Goal: Task Accomplishment & Management: Complete application form

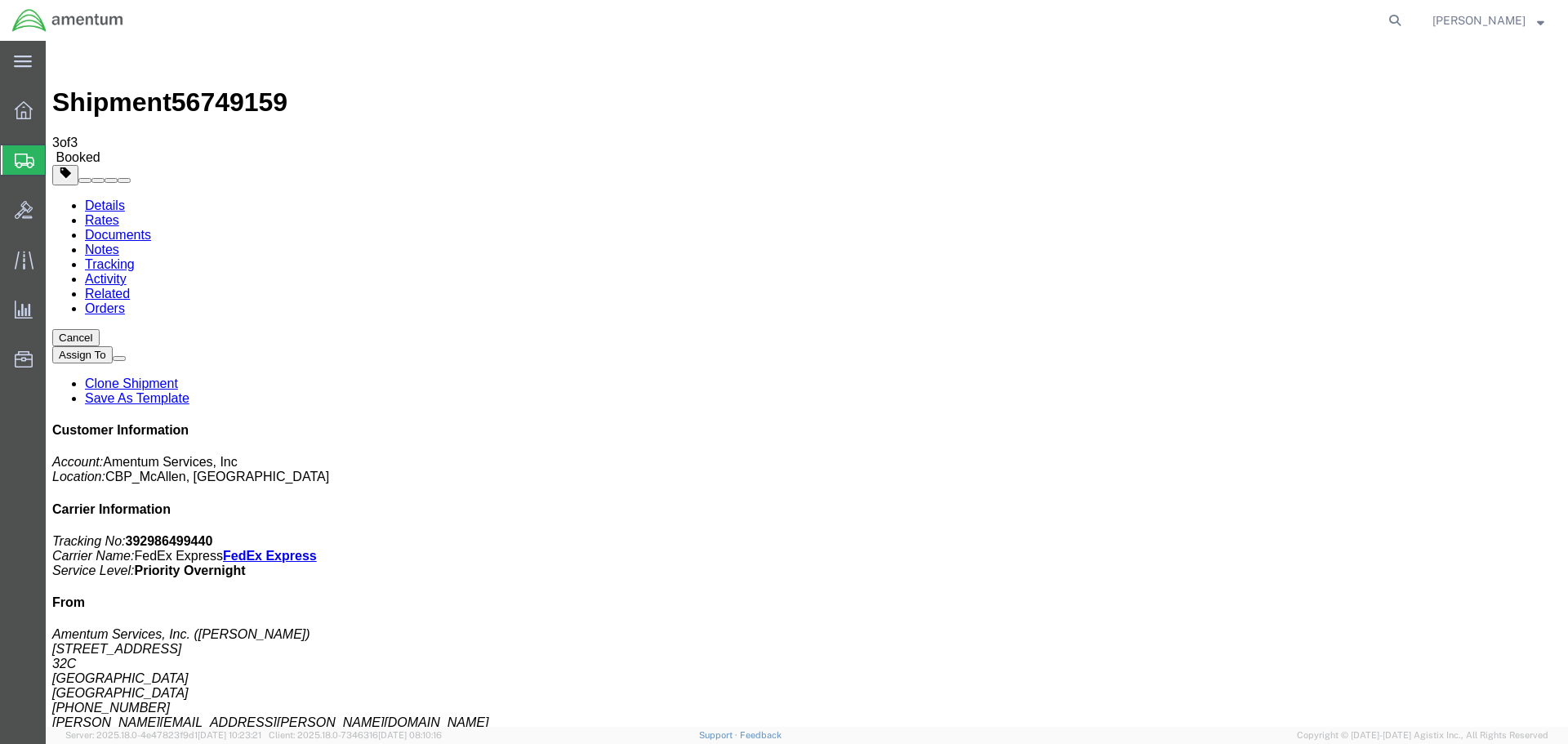
click at [0, 0] on span "Create Shipment" at bounding box center [0, 0] width 0 height 0
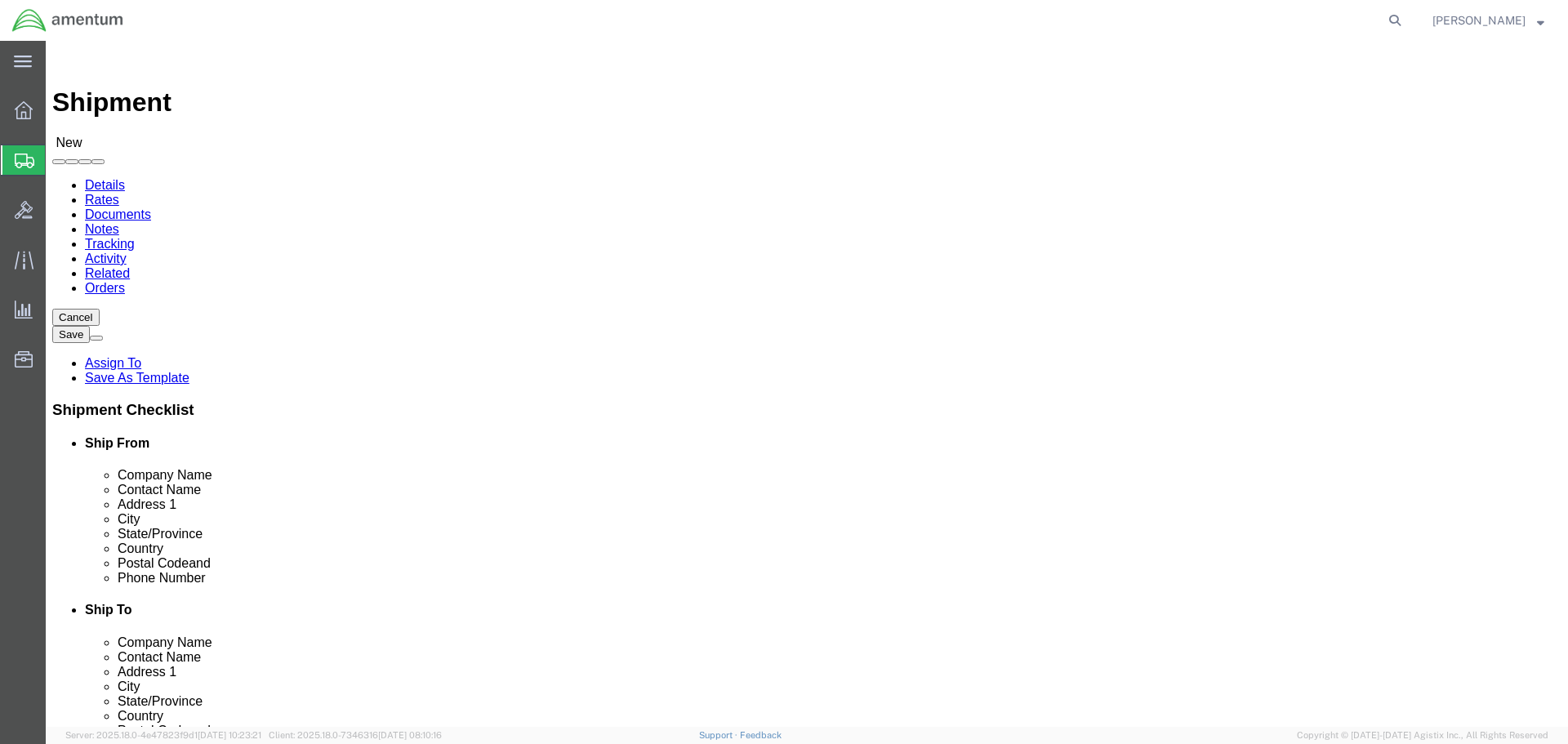
select select "MYPROFILE"
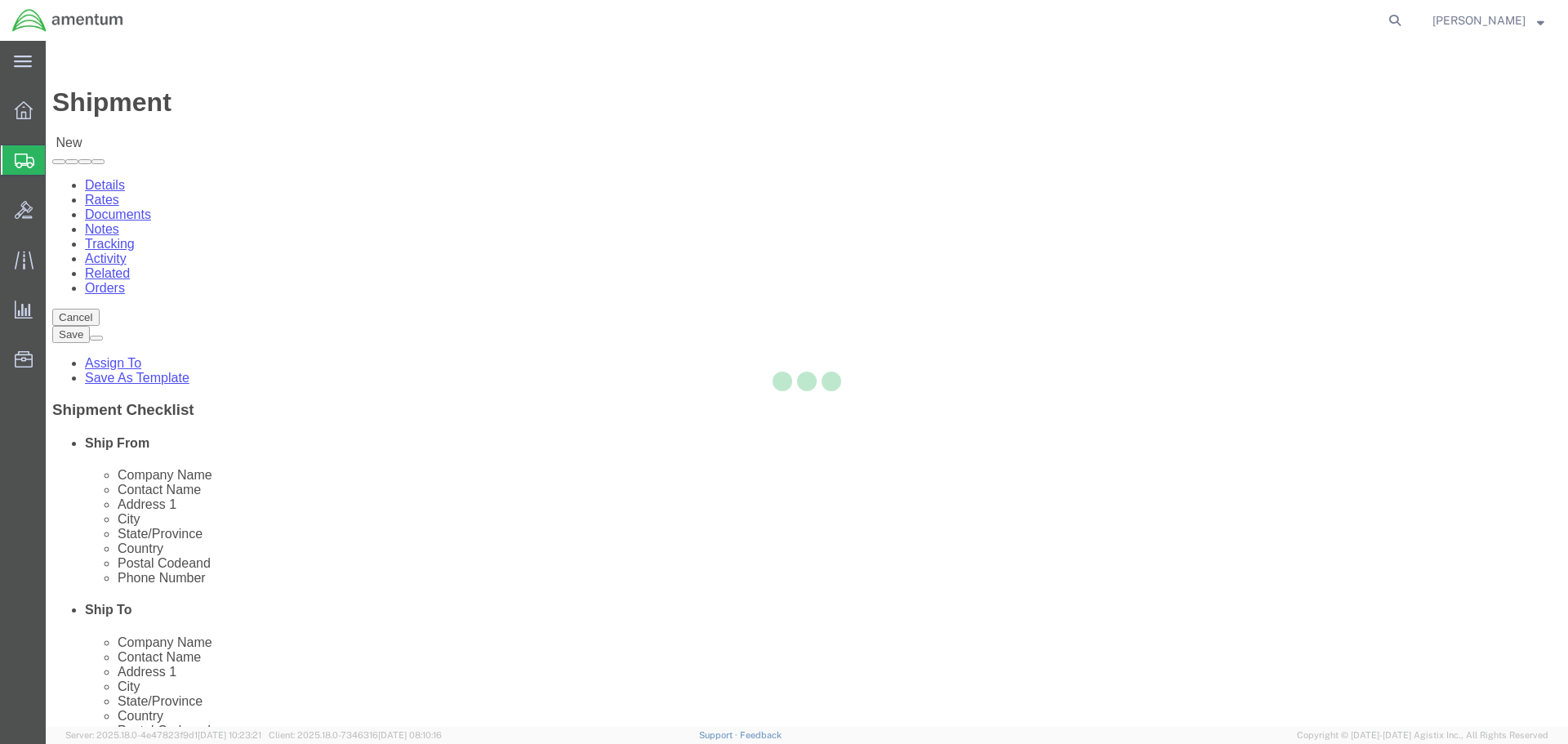
select select "[GEOGRAPHIC_DATA]"
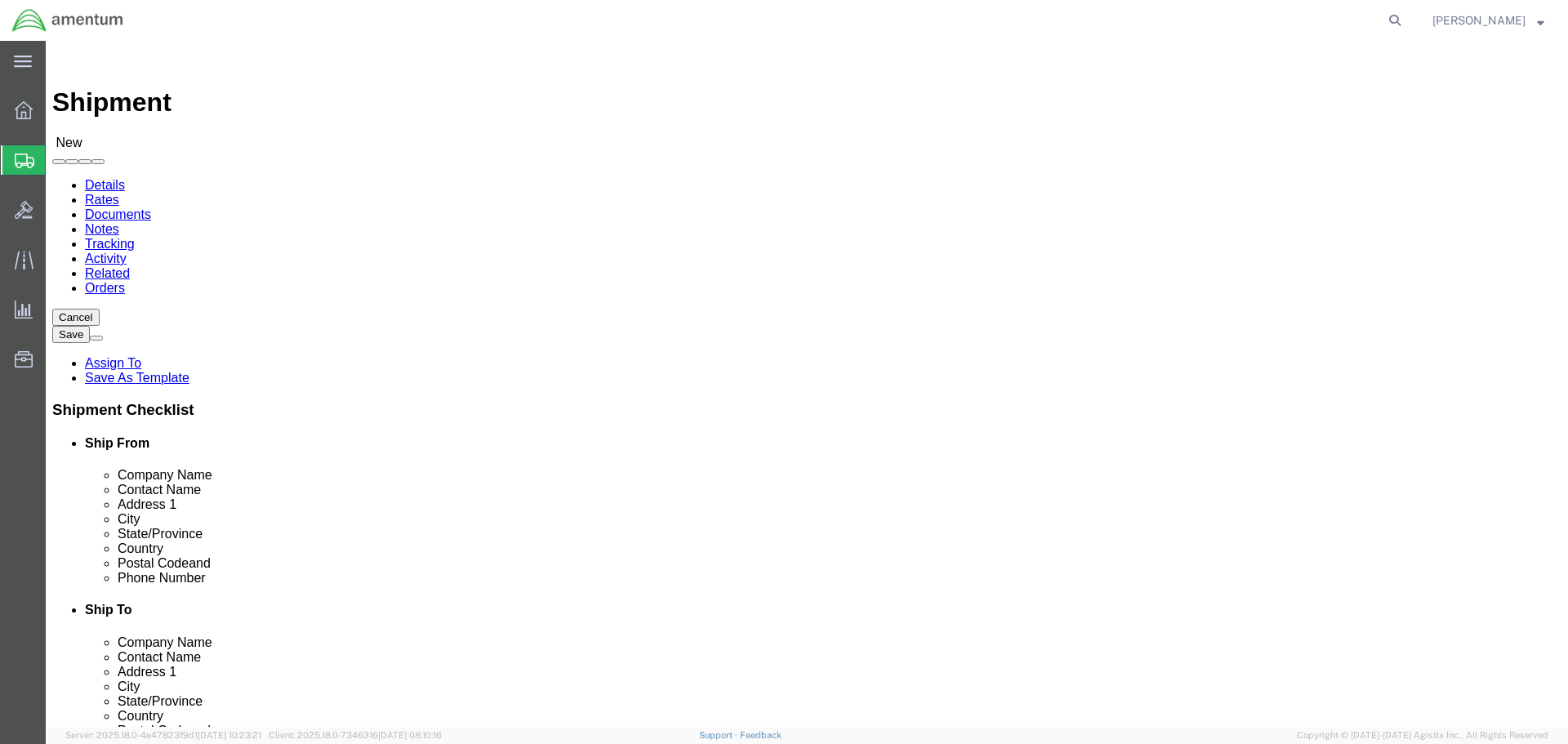
type input "LRT"
select select "49940"
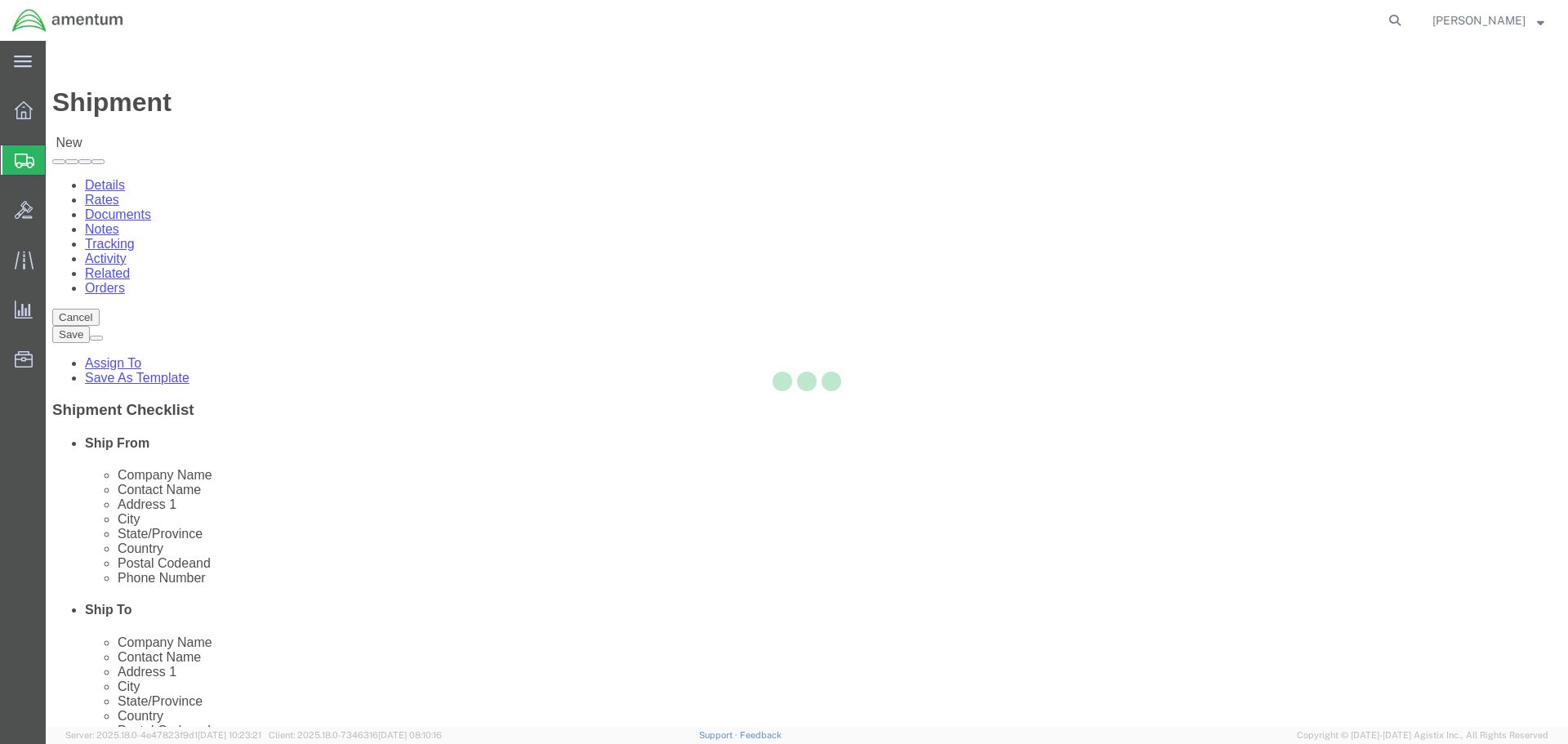
select select "[GEOGRAPHIC_DATA]"
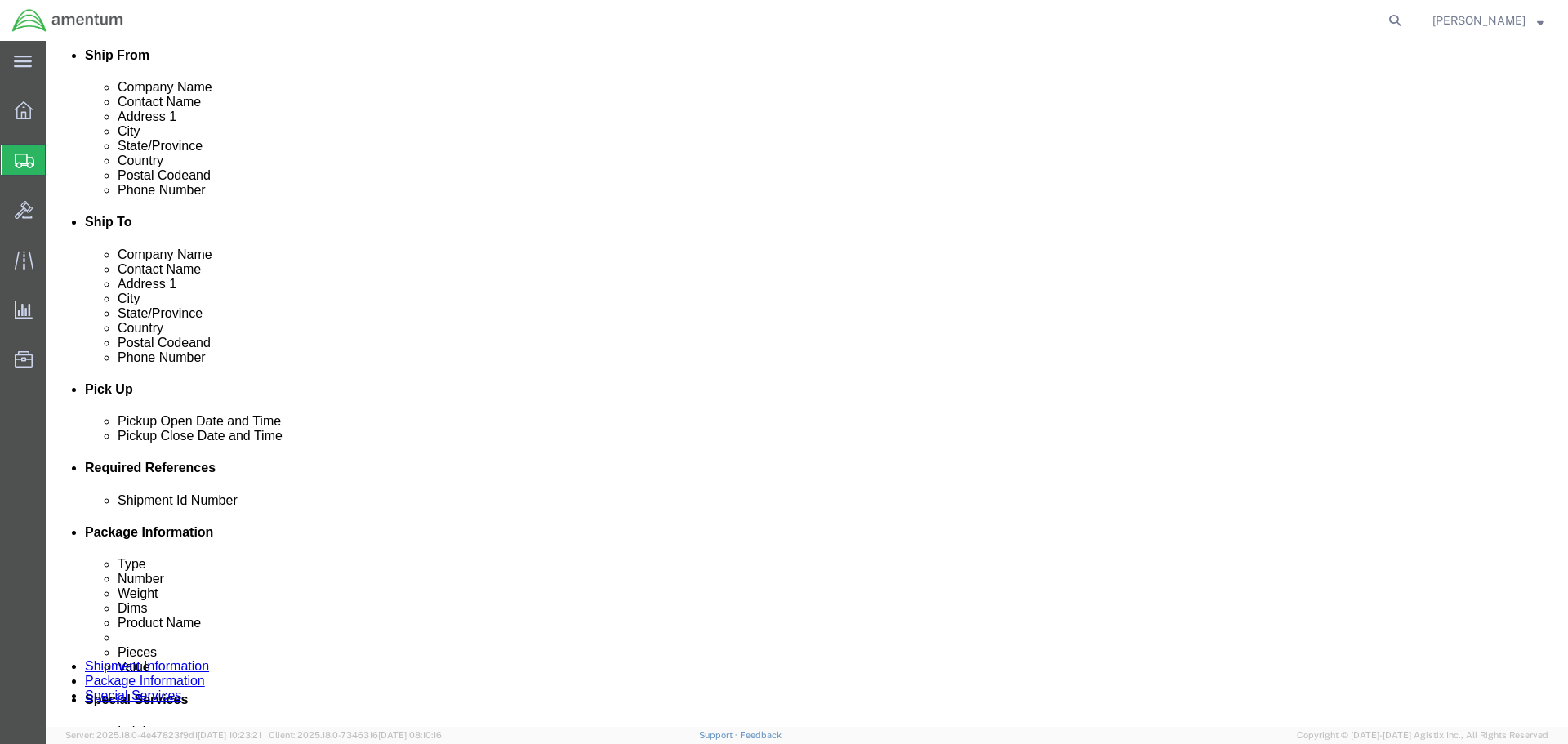
scroll to position [490, 0]
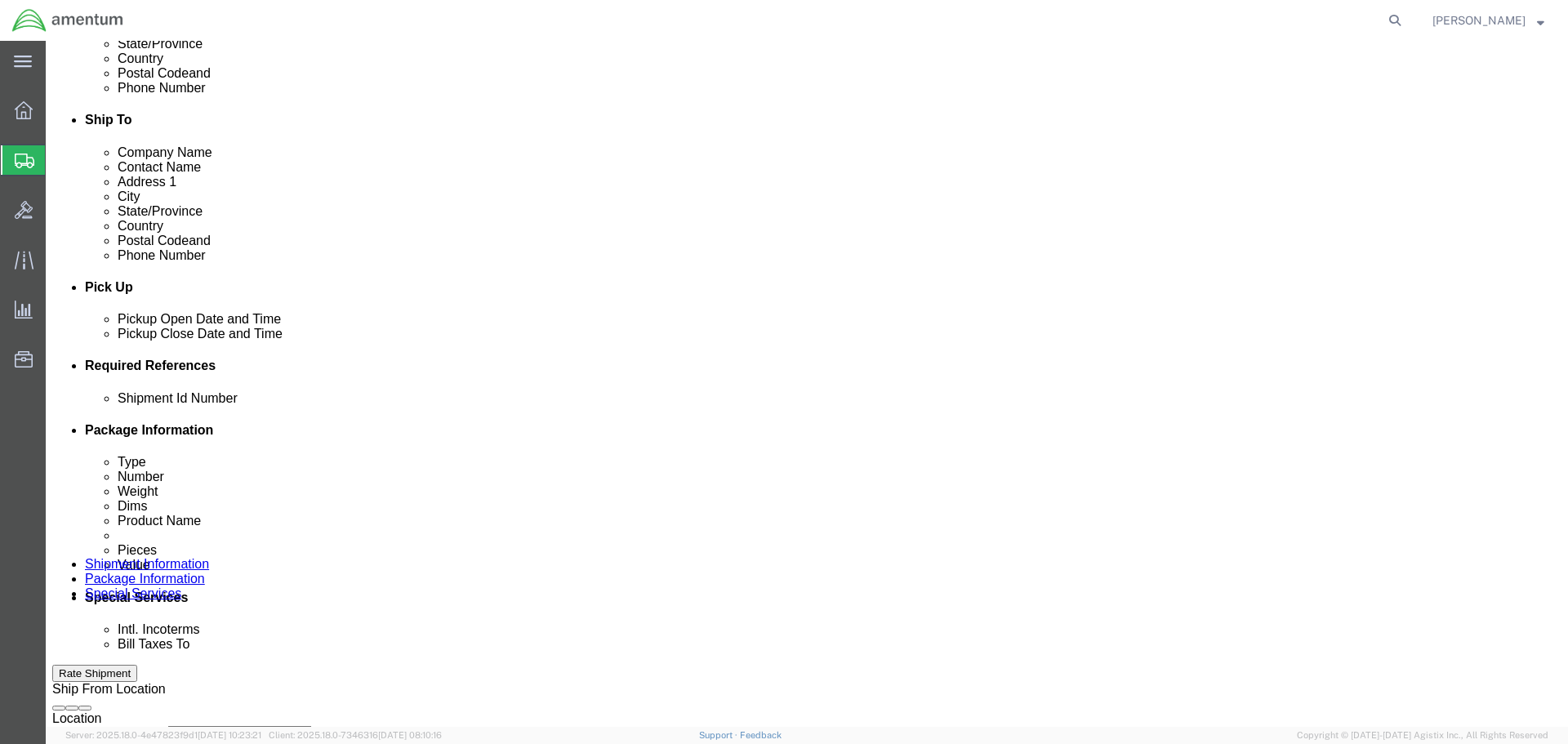
click div
click button "Apply"
click div
click button "Apply"
click input "text"
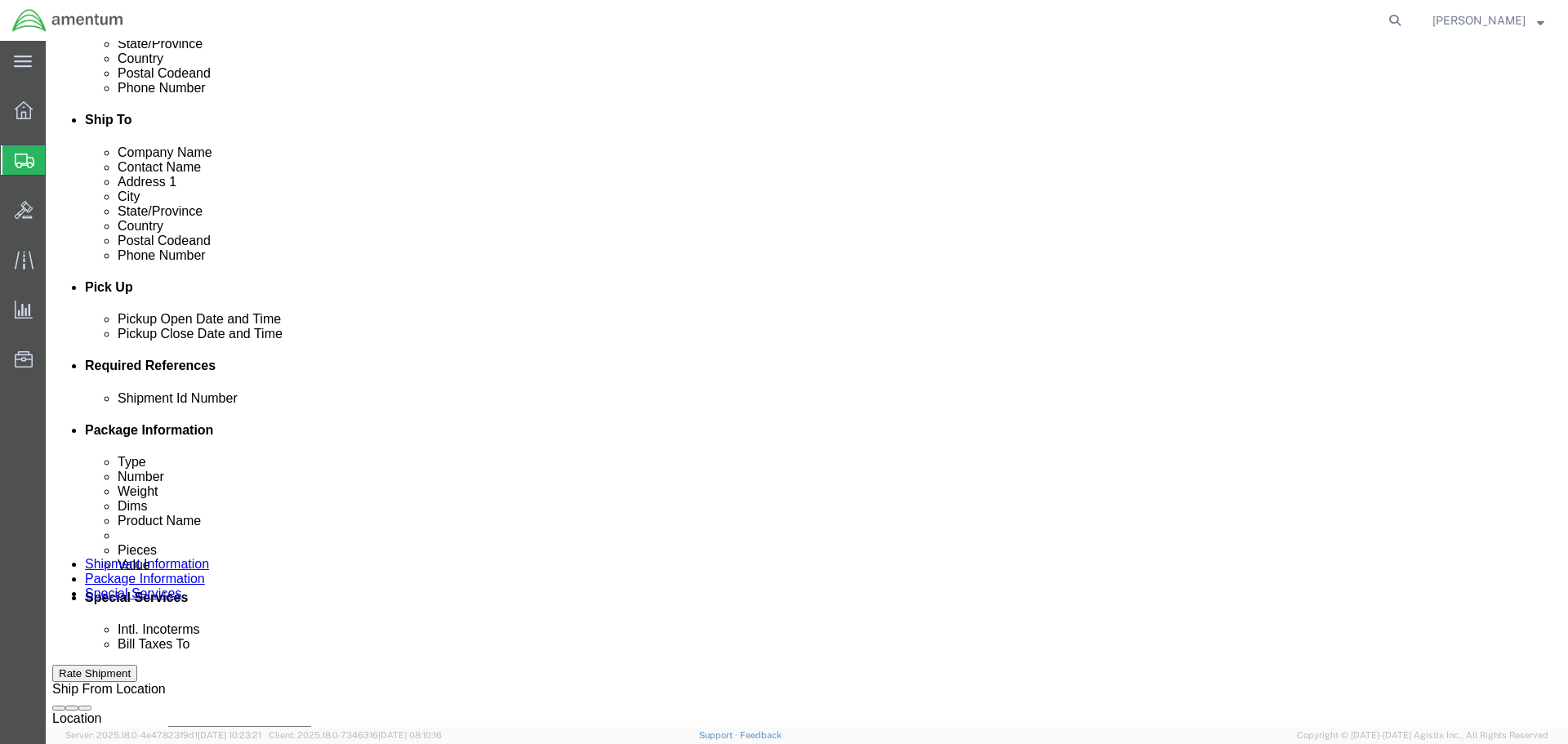
paste input "329831"
type input "329831"
click button "Add reference"
click select "Select Account Type Activity ID Airline Appointment Number ASN Batch Request # …"
select select "DEPT"
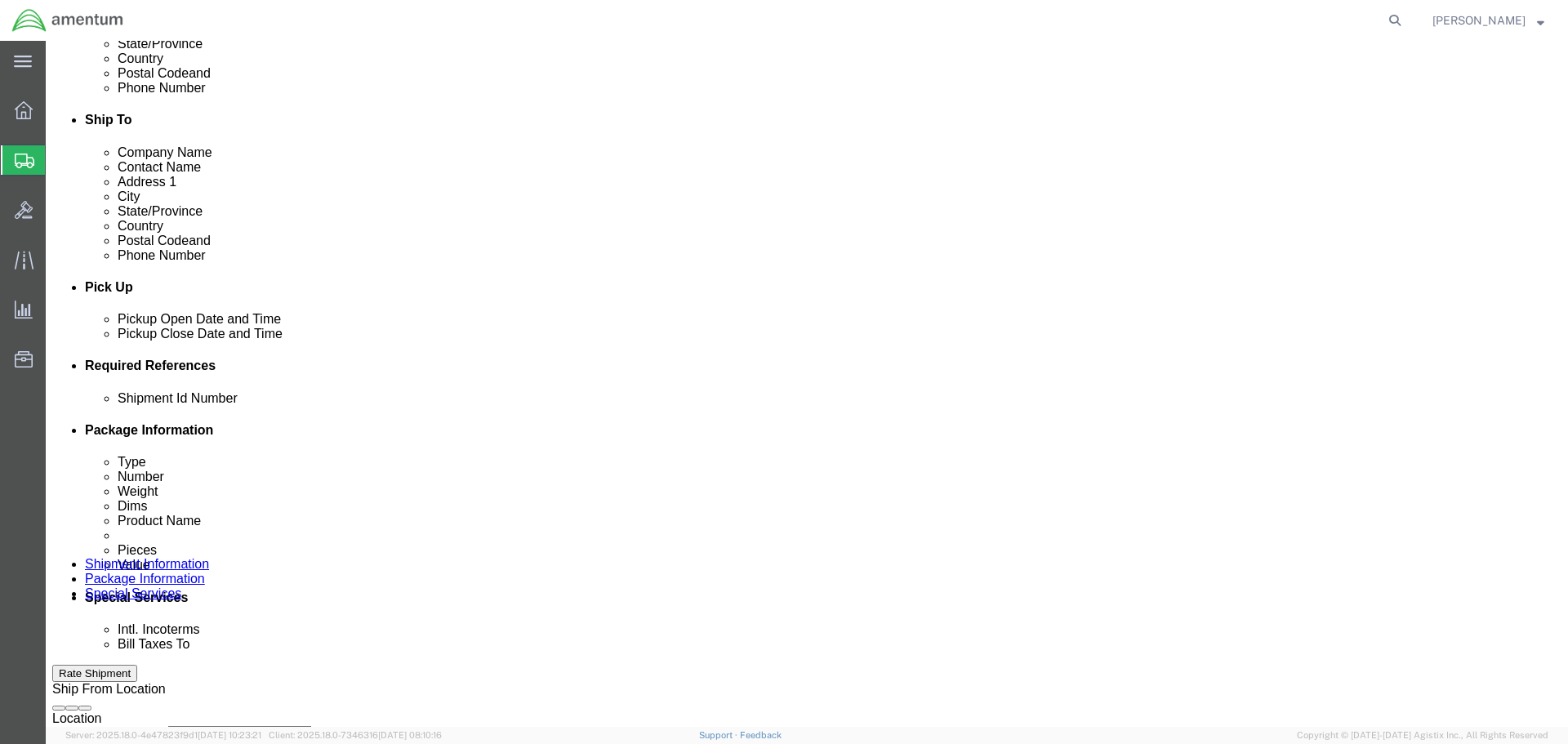
click select "Select Account Type Activity ID Airline Appointment Number ASN Batch Request # …"
click input "text"
paste input "329831"
type input "329831"
click button "Add reference"
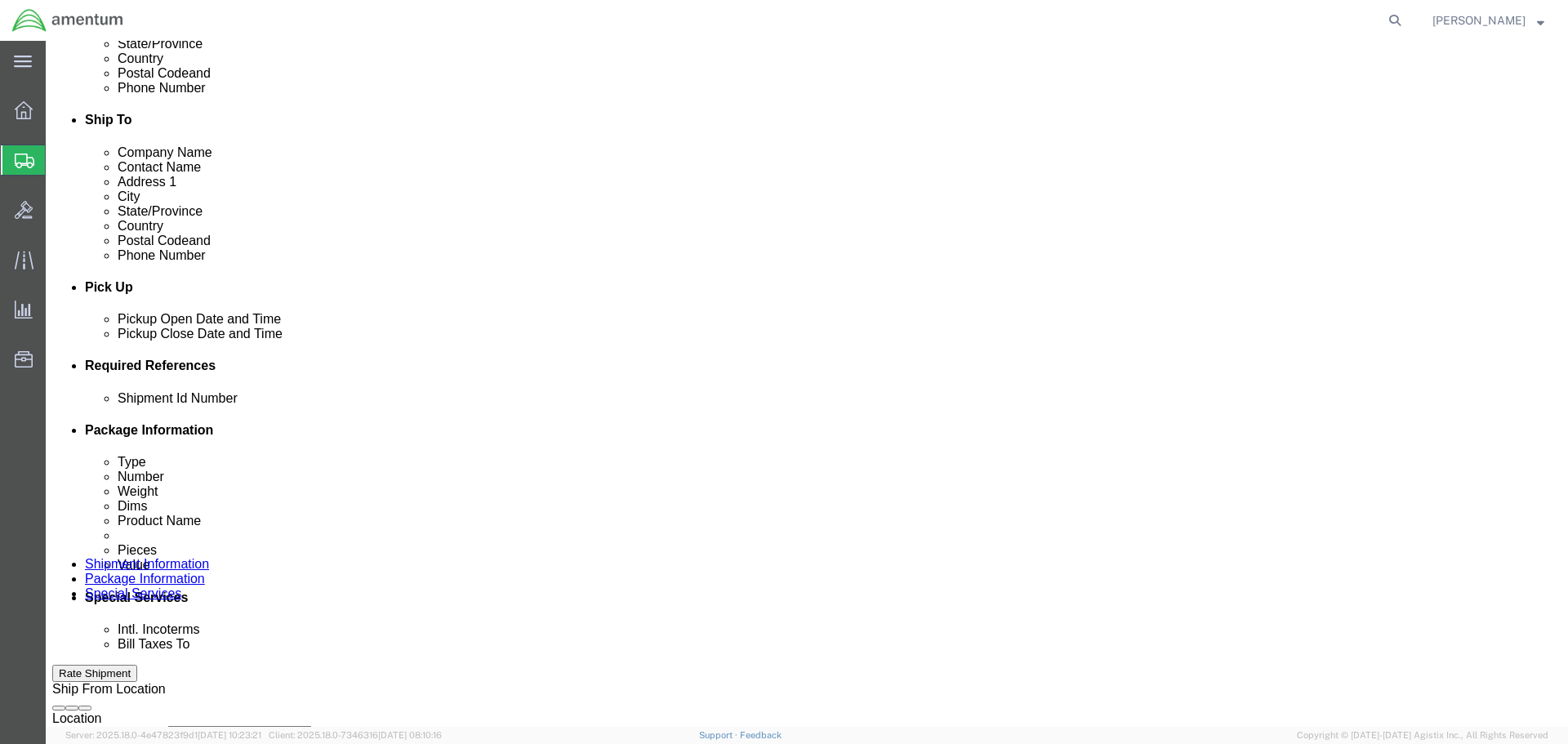
click select "Select Account Type Activity ID Airline Appointment Number ASN Batch Request # …"
select select "CUSTREF"
click select "Select Account Type Activity ID Airline Appointment Number ASN Batch Request # …"
click input "text"
paste input "329831"
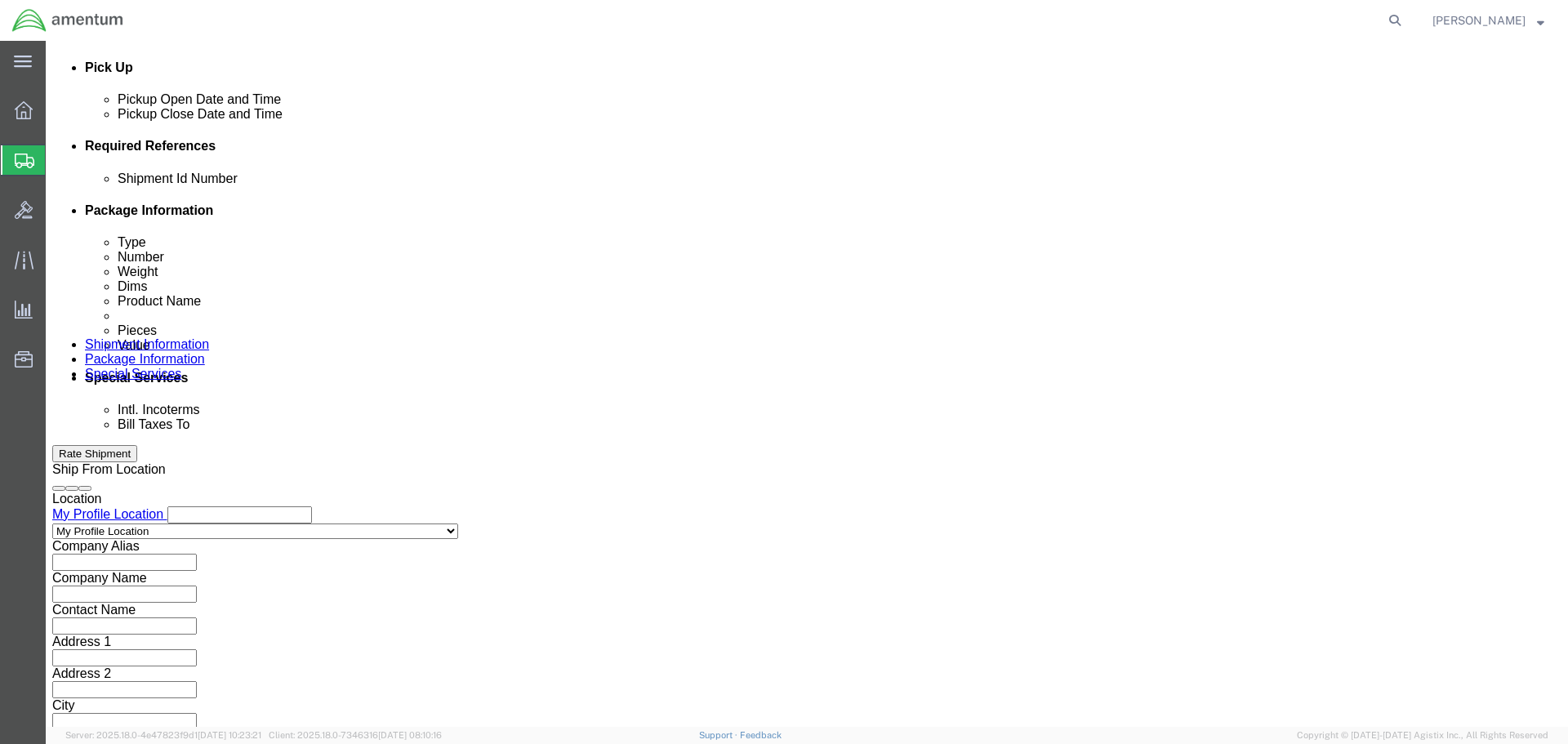
scroll to position [716, 0]
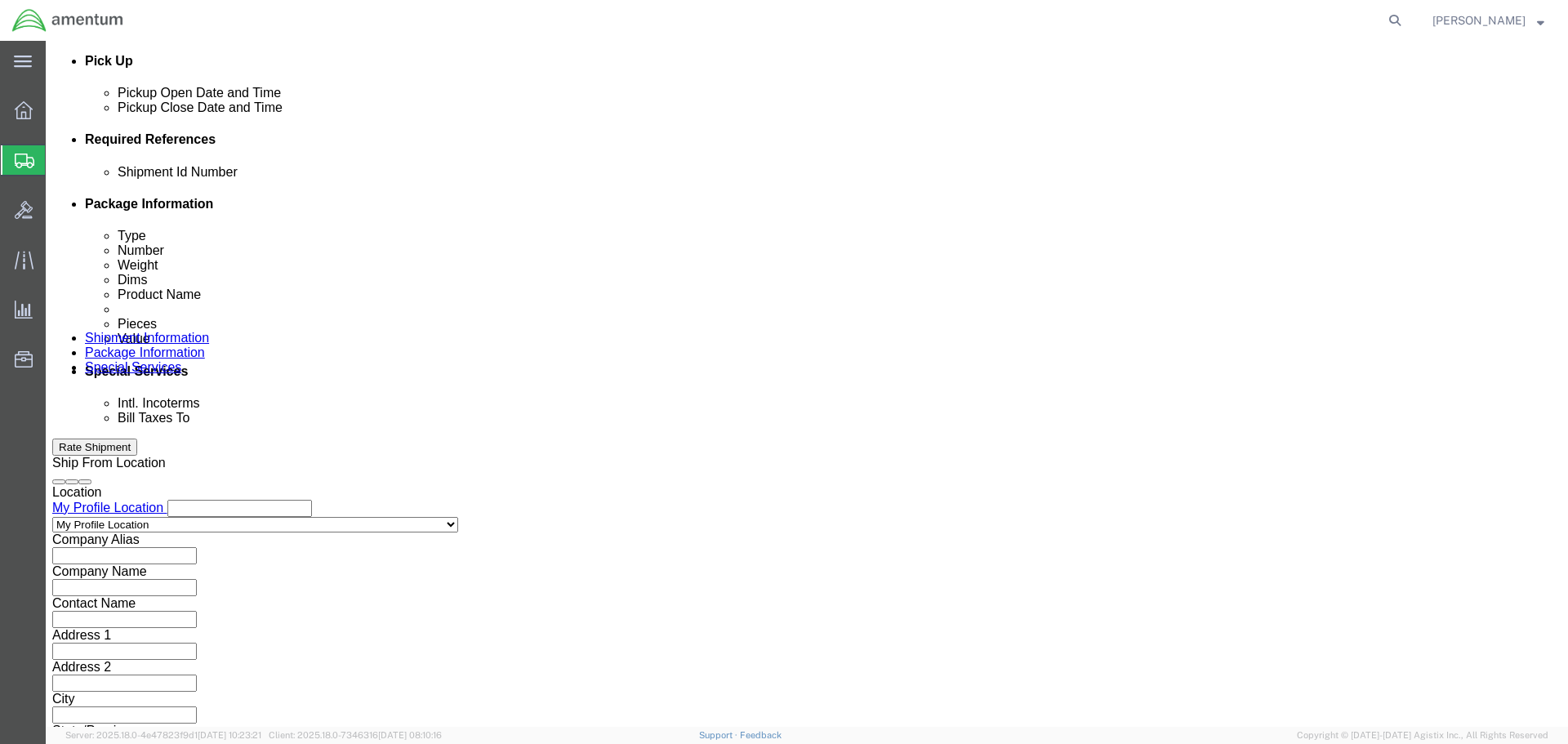
type input "329831"
click button "Continue"
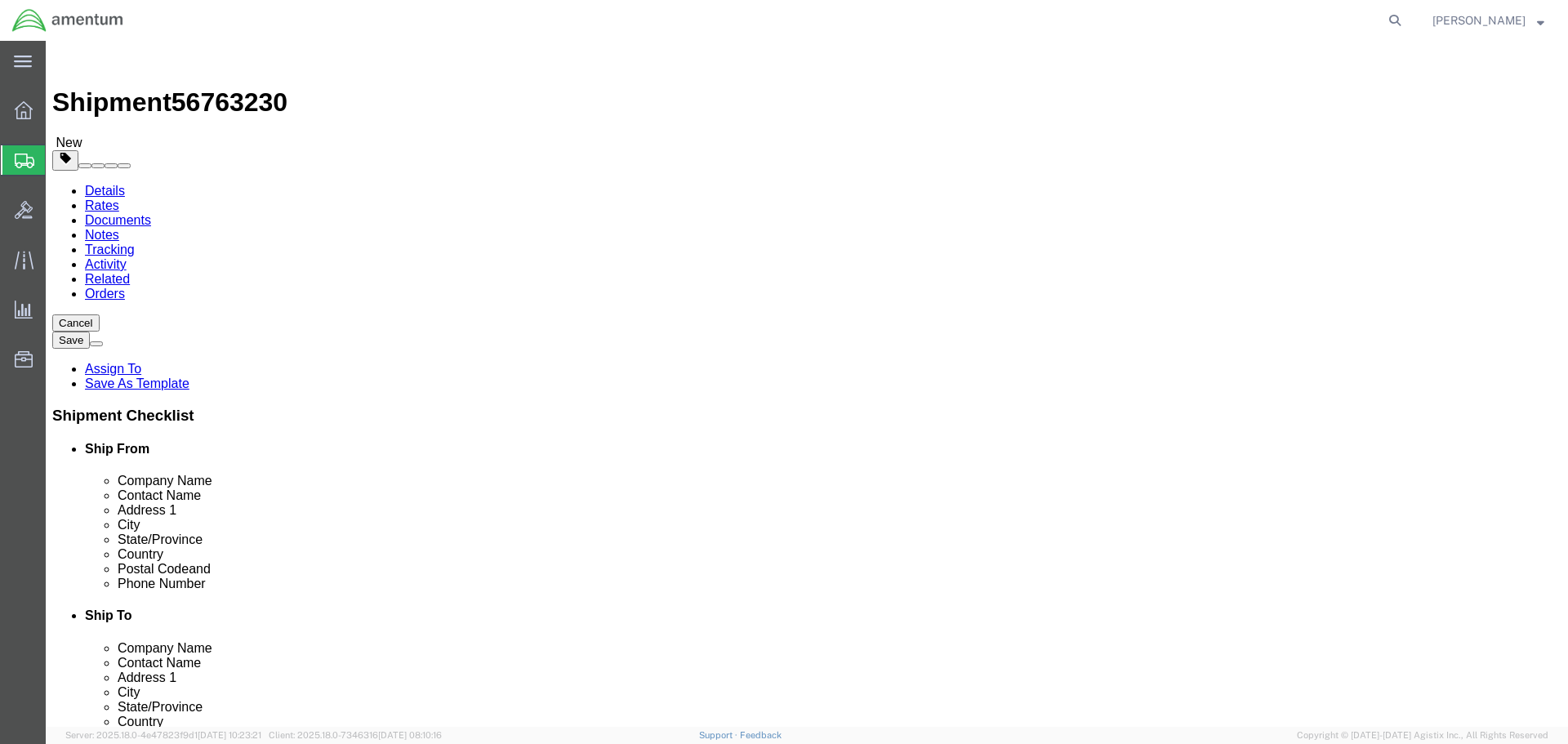
select select "CBOX"
click div "Package Type Select BCK Boxes Bale(s) Basket(s) Bolt(s) Bottle(s) Buckets Bulk …"
click input "text"
type input "12"
type input "10"
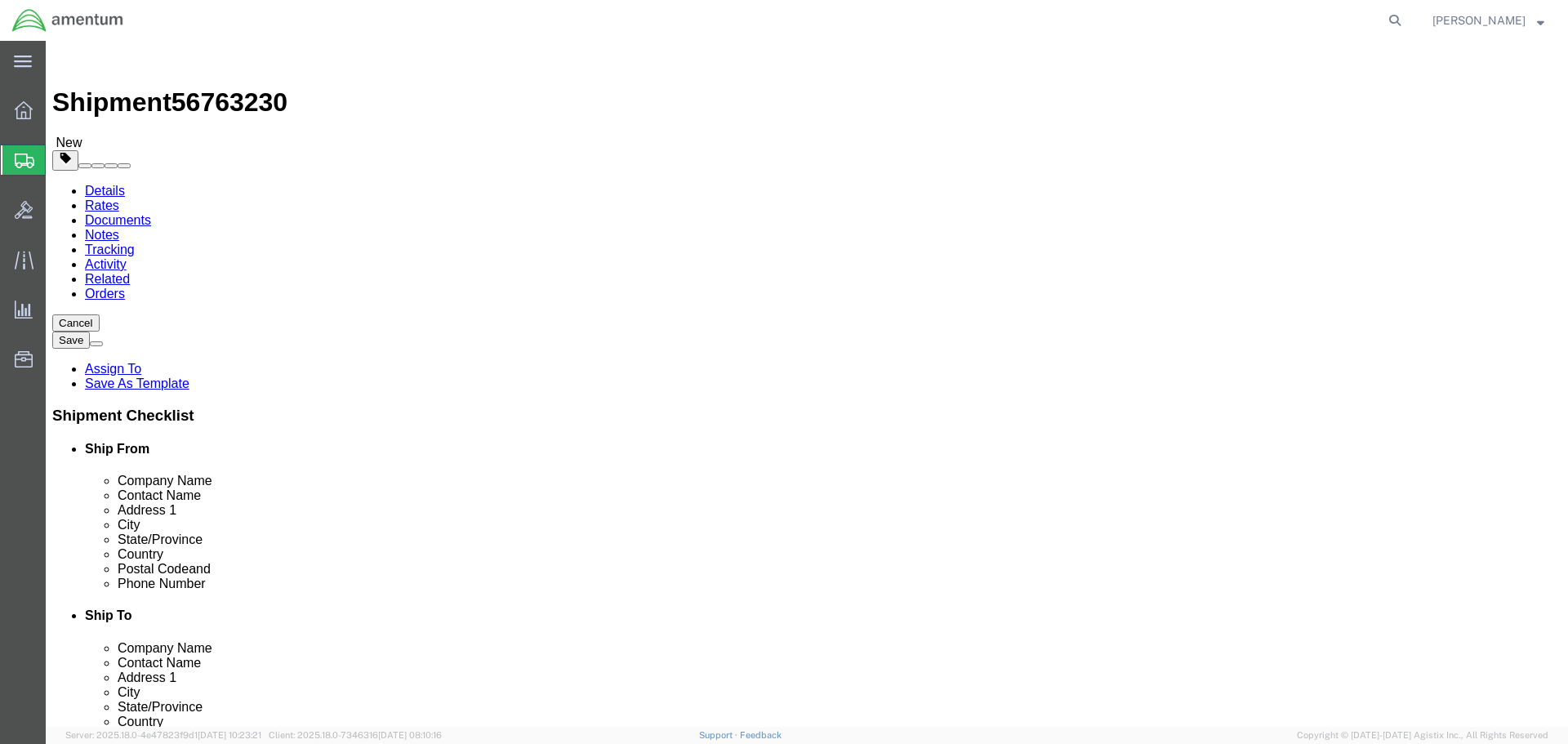
type input "8"
click input "14.5"
type input "14.8"
click link "Add Content"
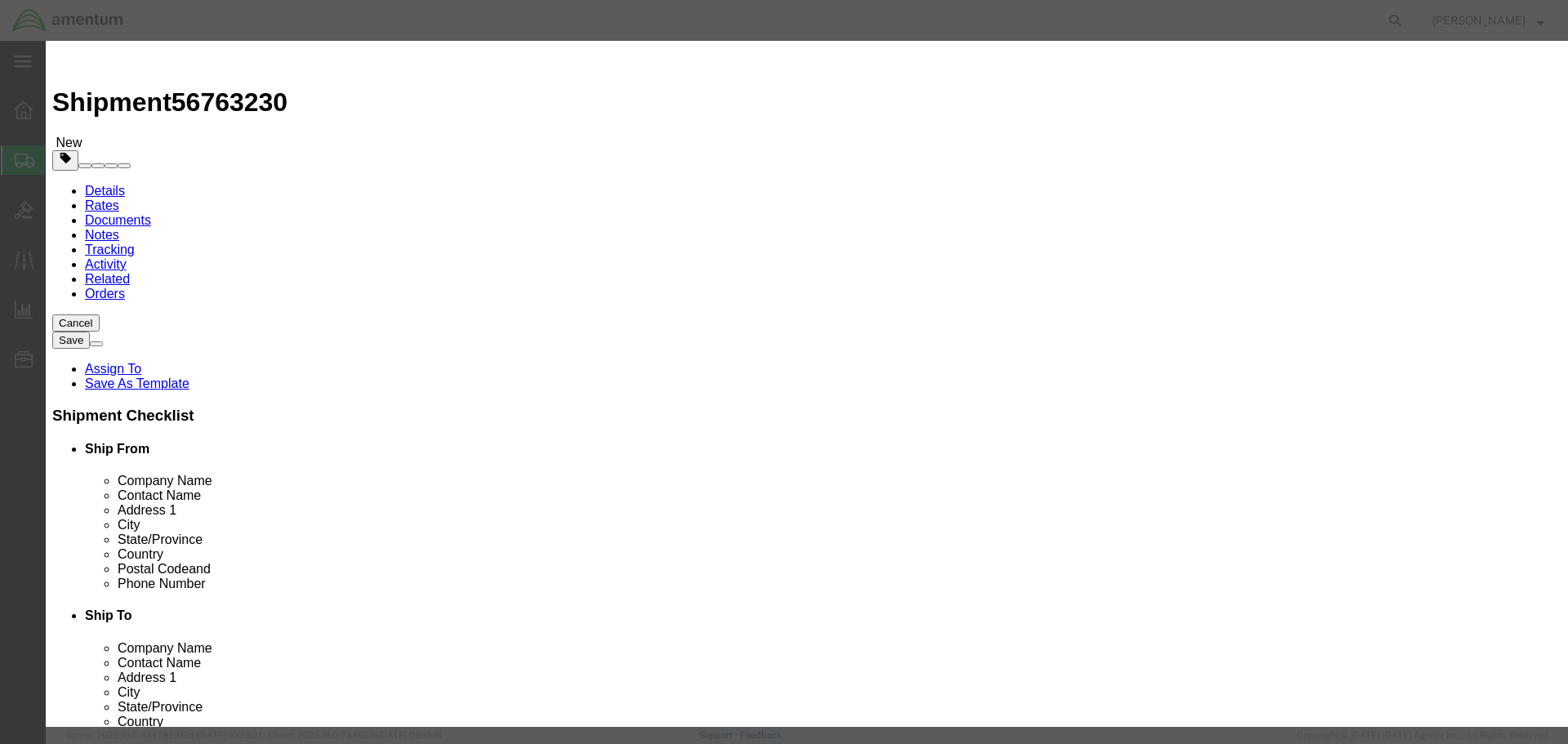
click input "text"
type input "COMPRESSOR"
type input "1"
type input "10"
select select "USD"
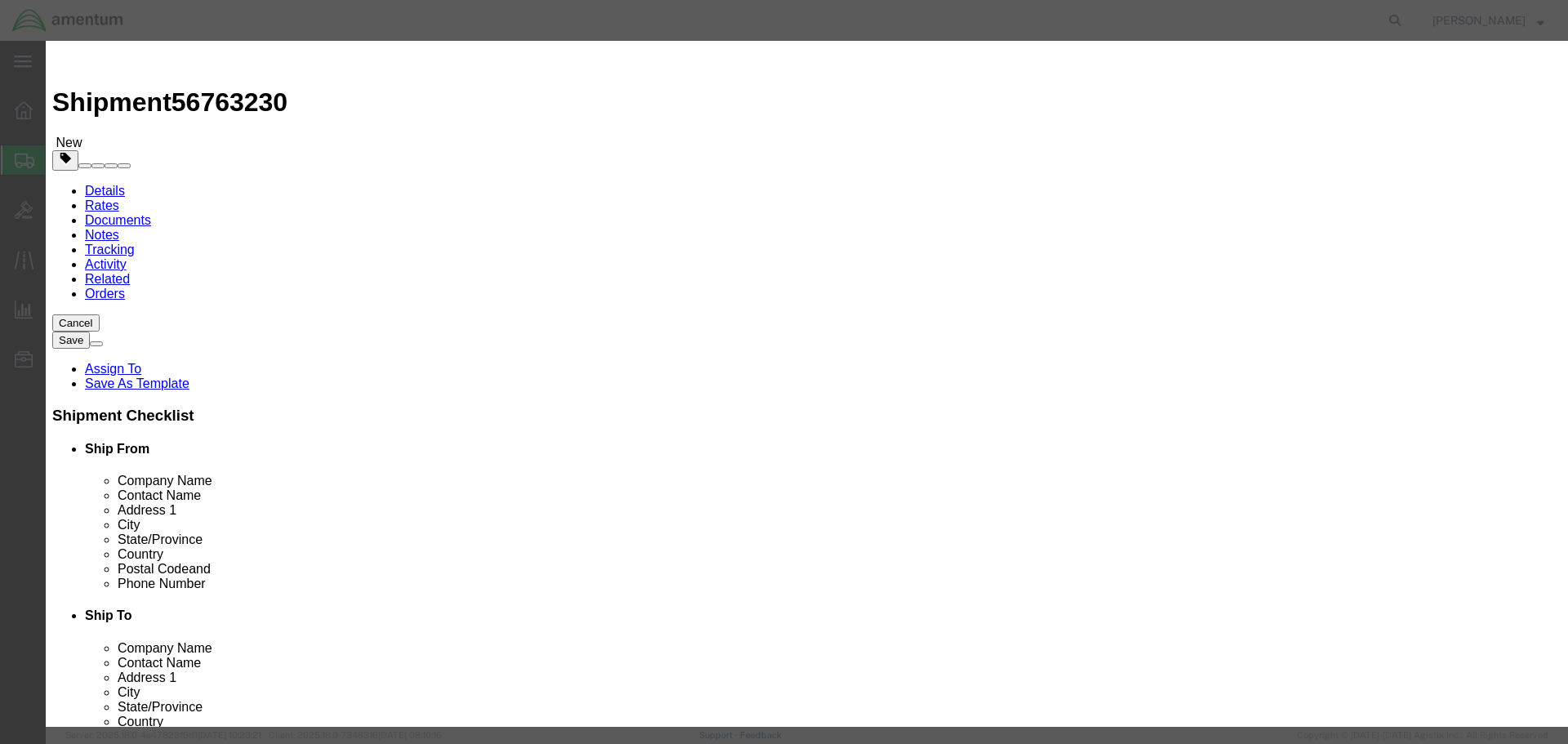
click button "Save & Close"
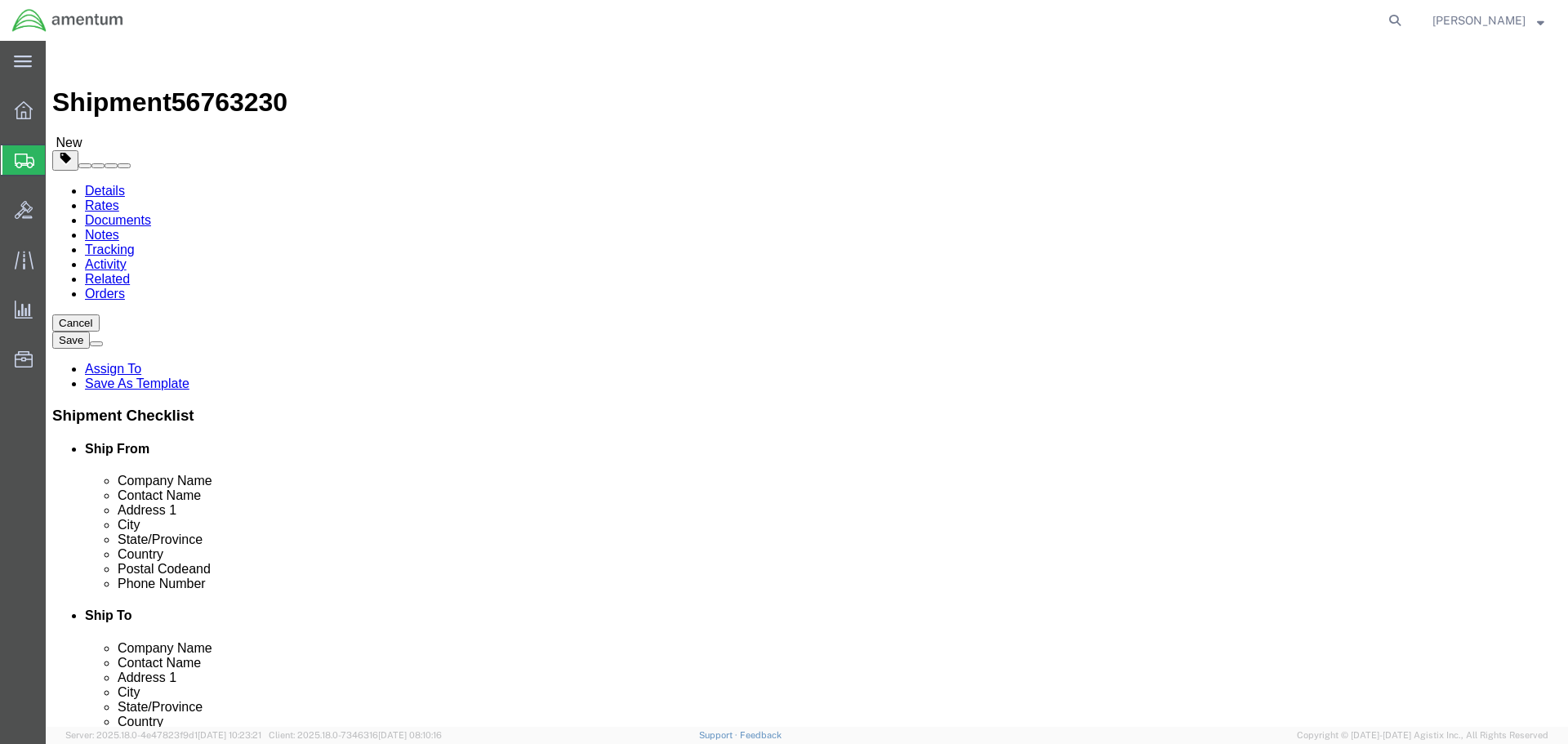
click button "Continue"
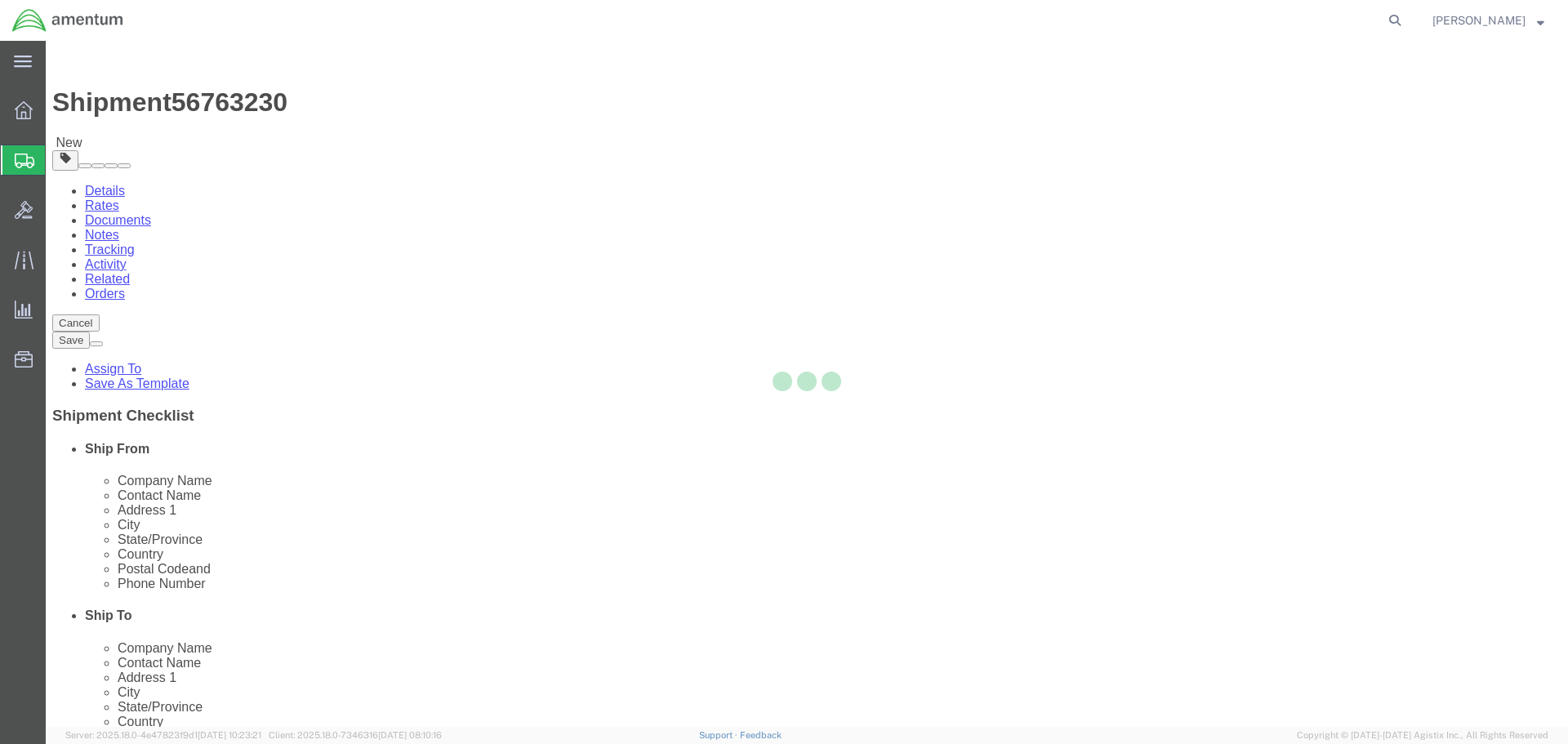
select select
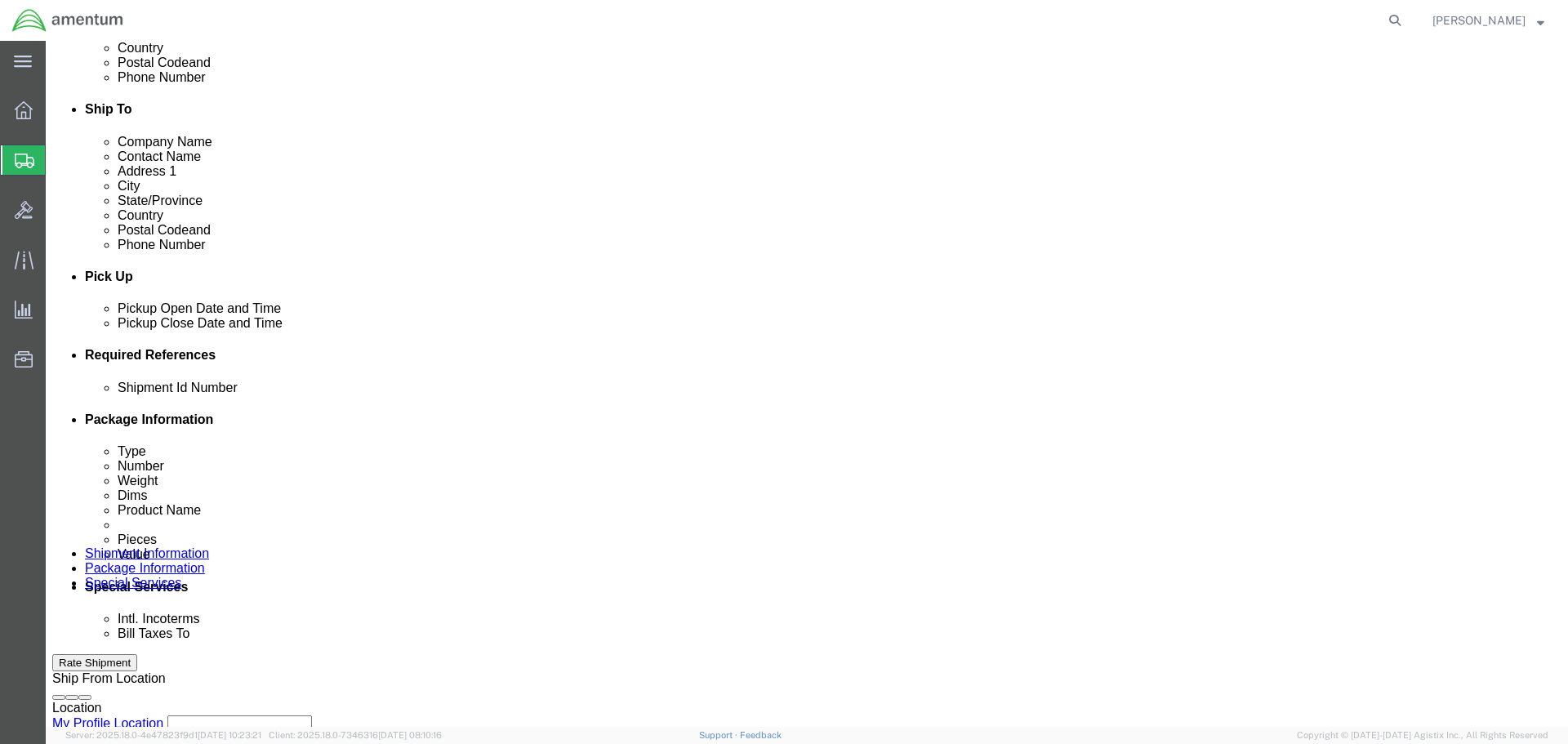
scroll to position [653, 0]
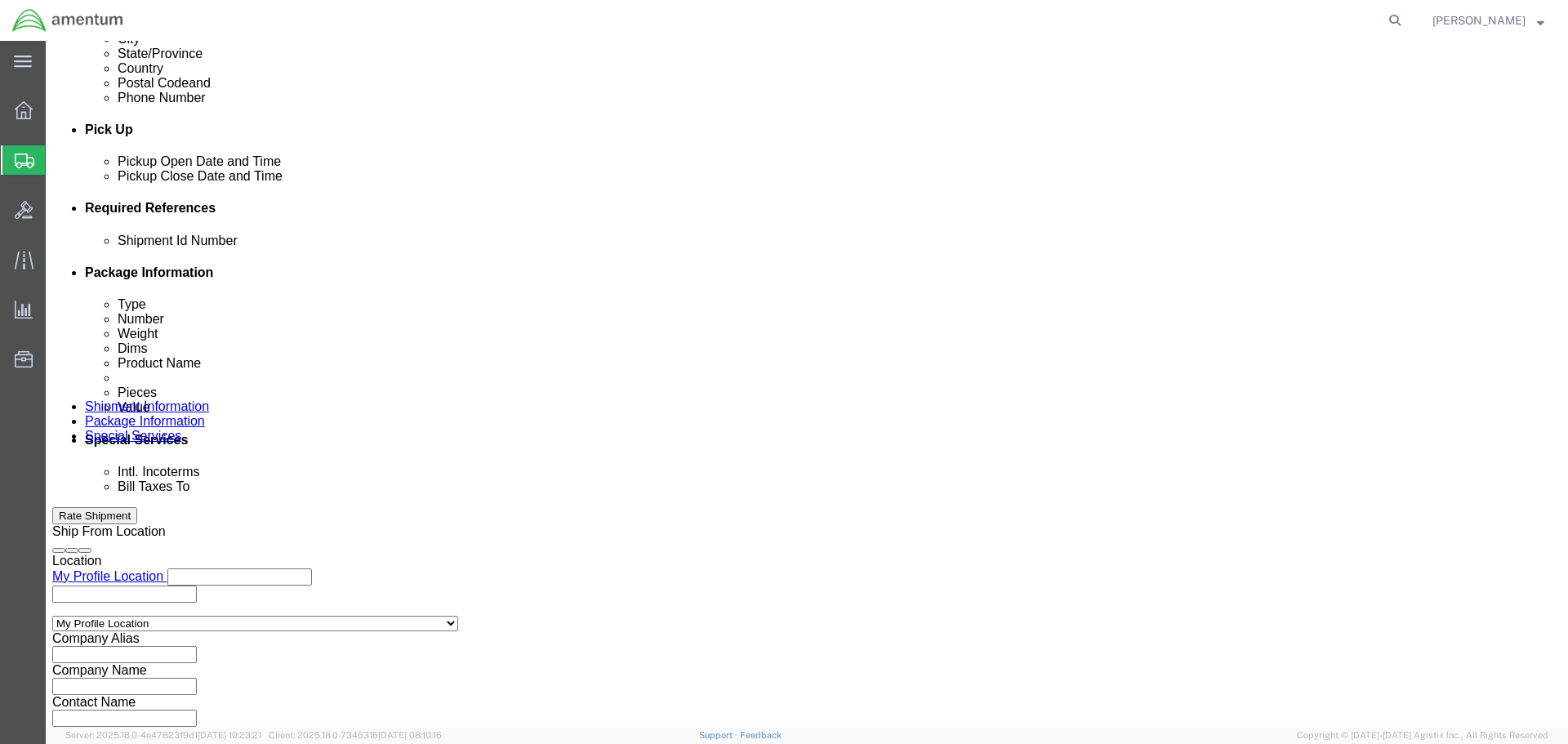
drag, startPoint x: 281, startPoint y: 426, endPoint x: 288, endPoint y: 436, distance: 12.2
click select "Select Recipient Account Sender/Shipper Third Party Account"
select select "SHIP"
click select "Select Recipient Account Sender/Shipper Third Party Account"
click button "Rate Shipment"
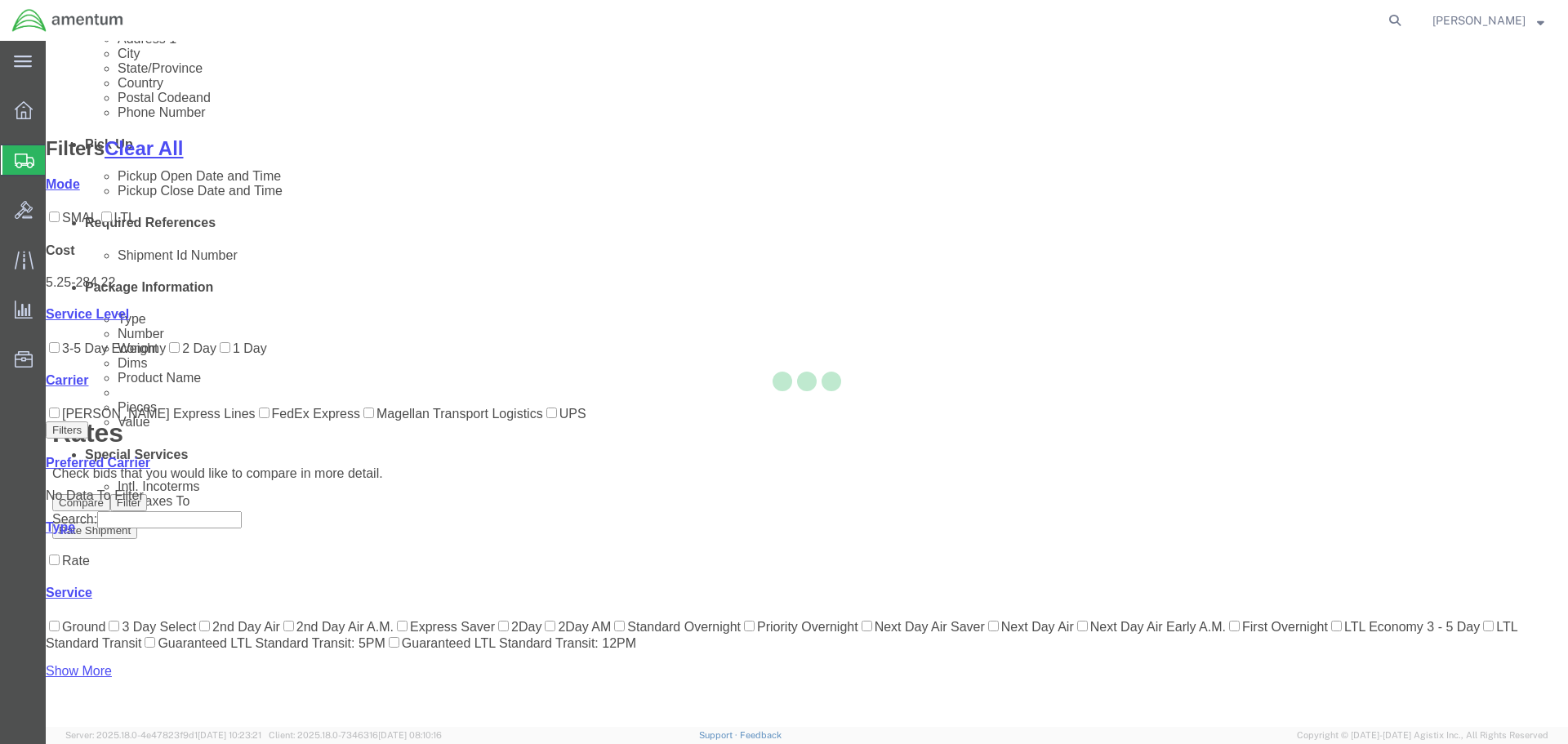
scroll to position [200, 0]
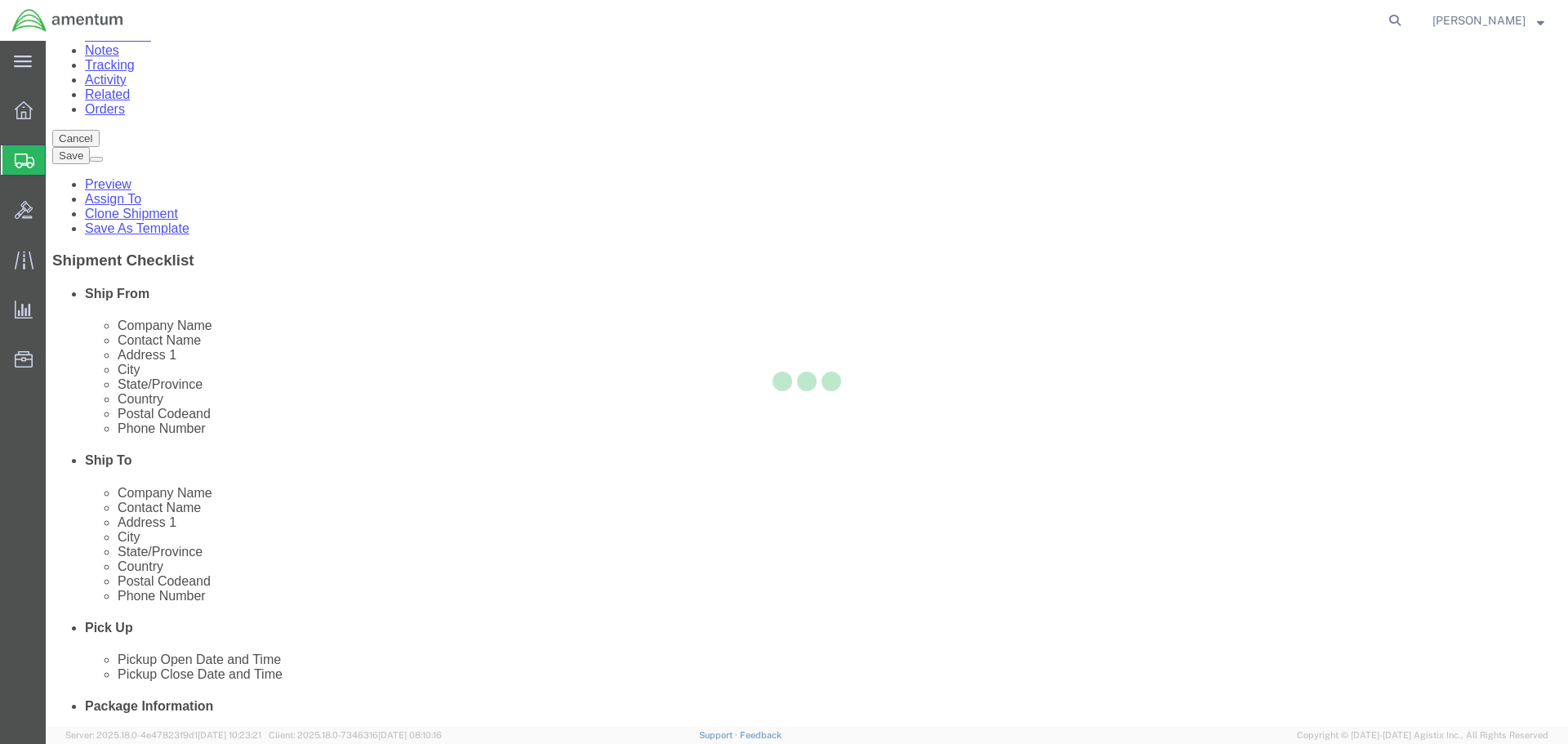
scroll to position [0, 0]
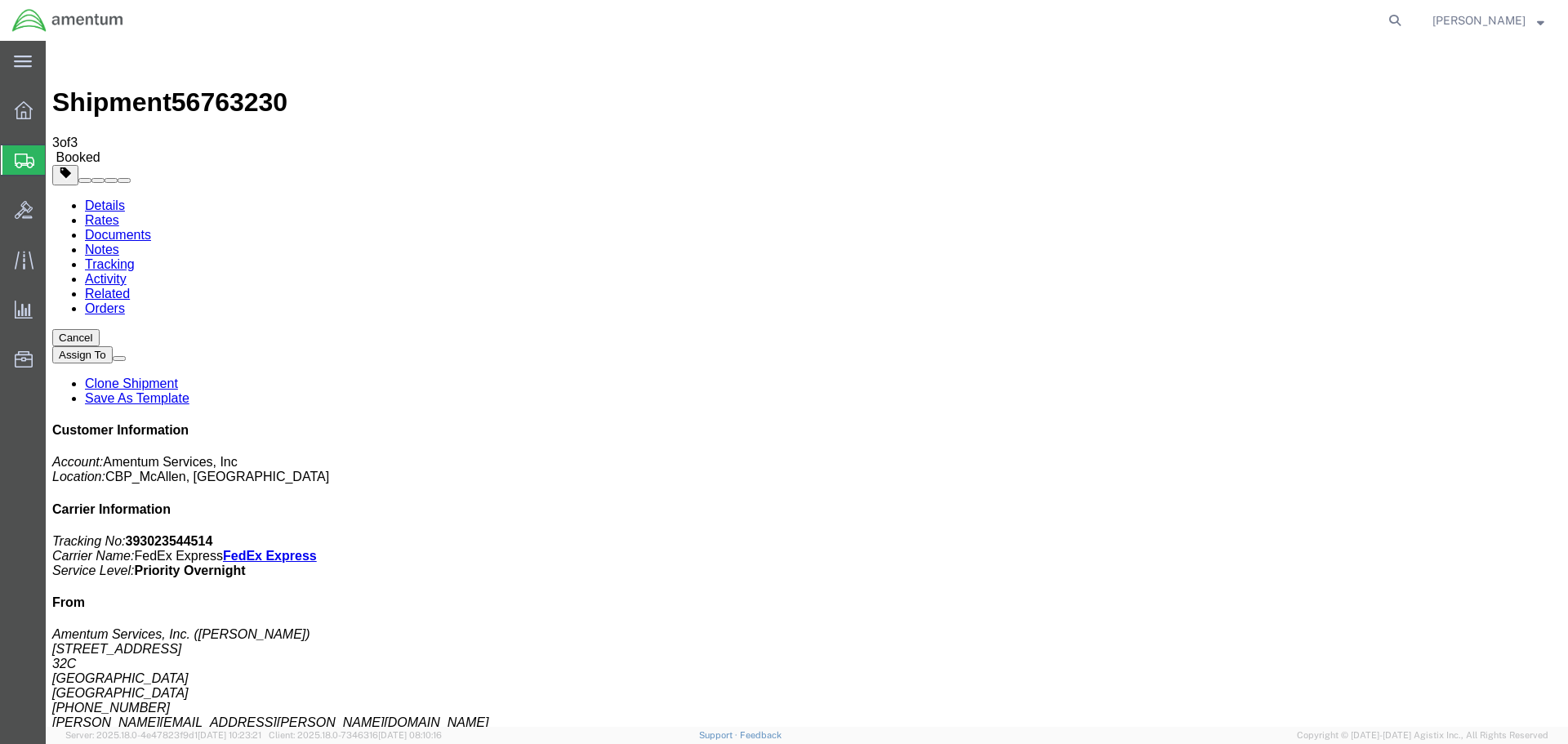
click at [0, 0] on span "Create Shipment" at bounding box center [0, 0] width 0 height 0
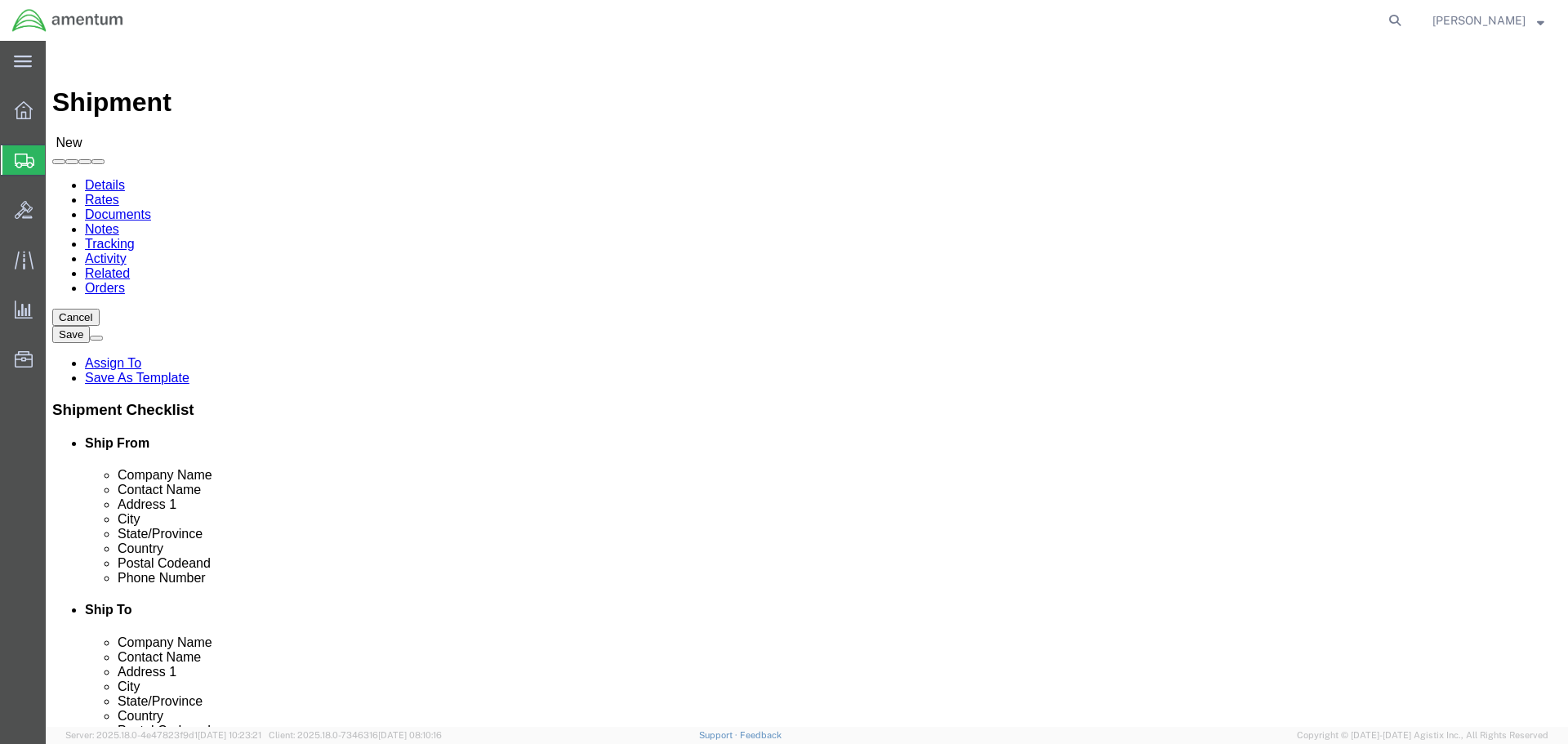
select select "MYPROFILE"
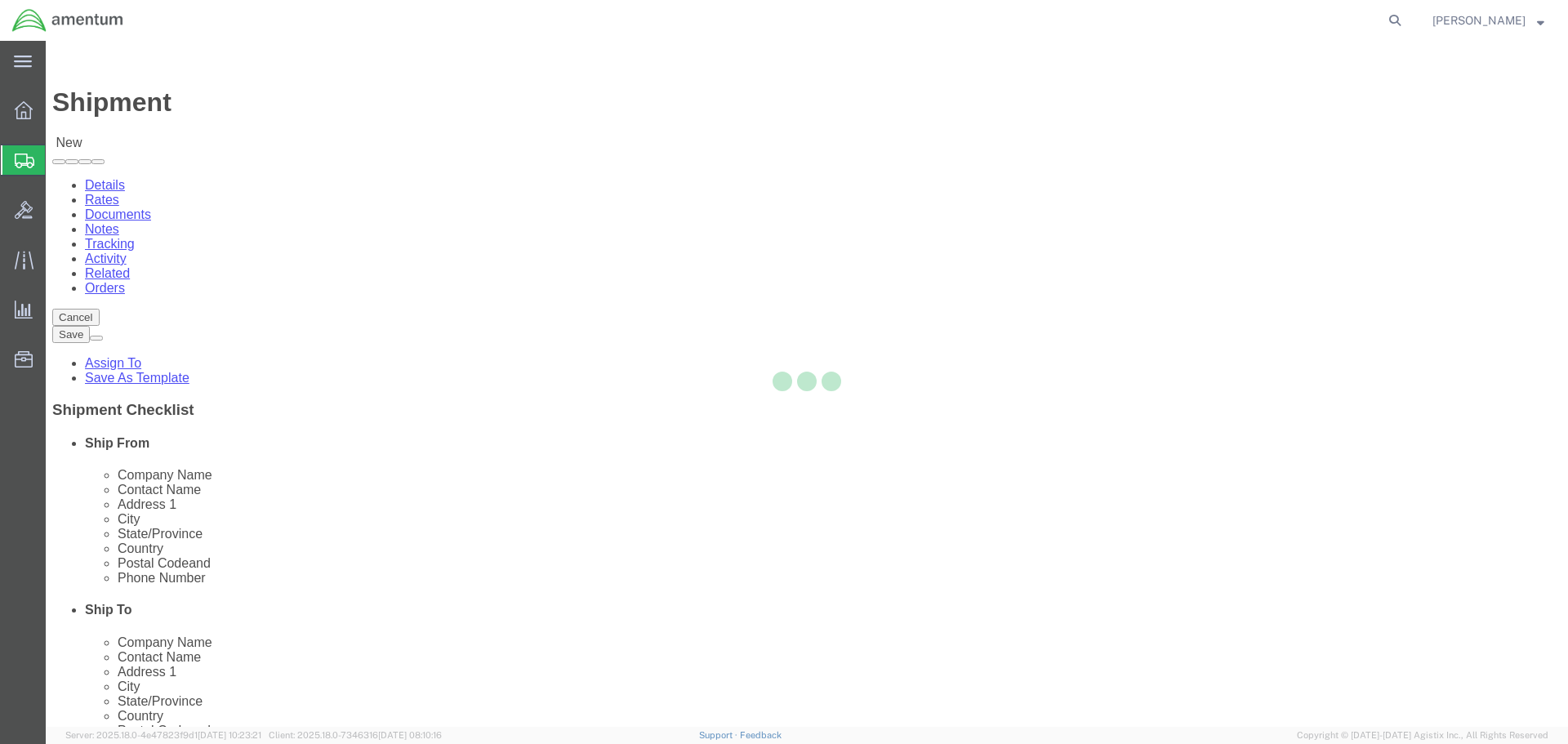
select select "[GEOGRAPHIC_DATA]"
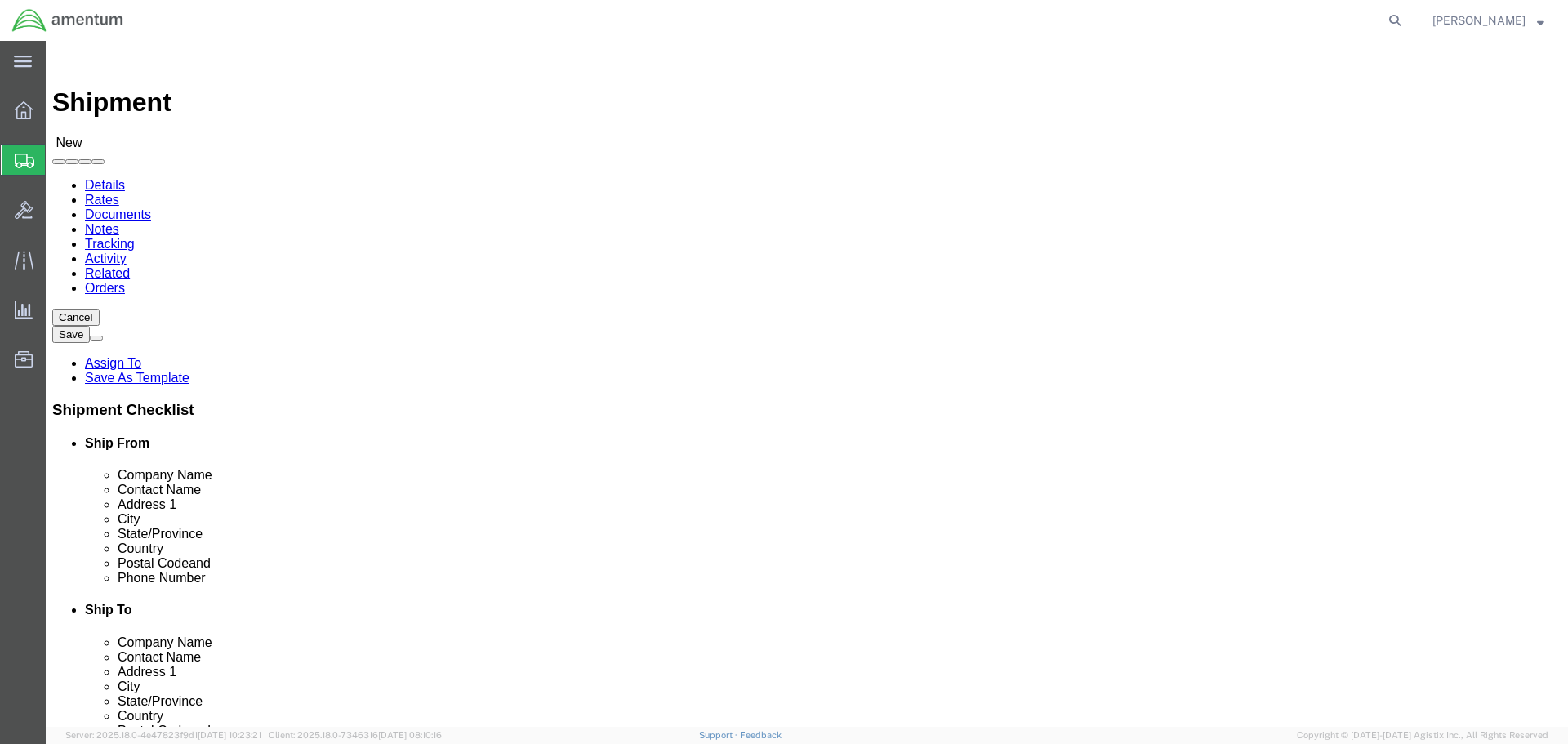
type input "EPR"
select select "49933"
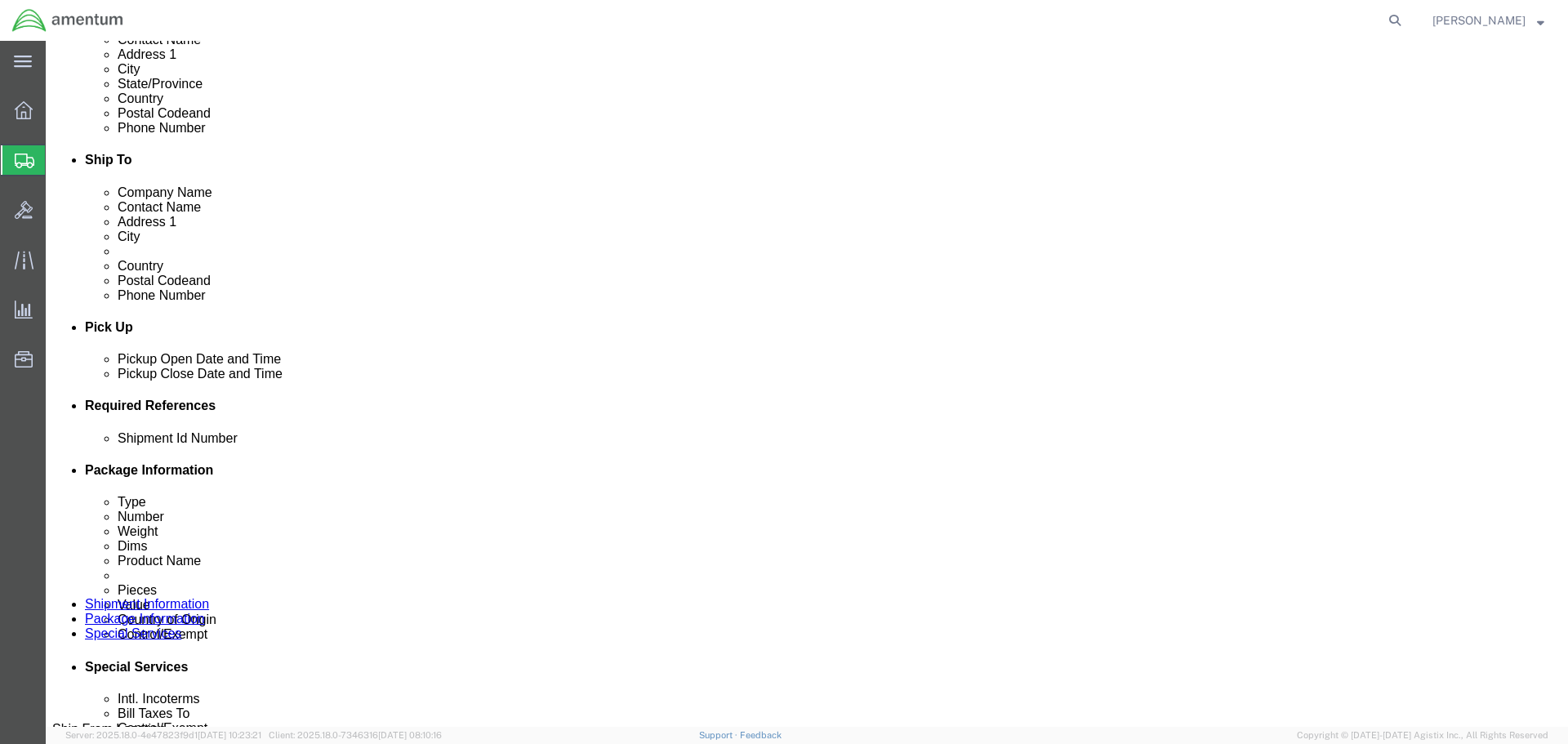
scroll to position [653, 0]
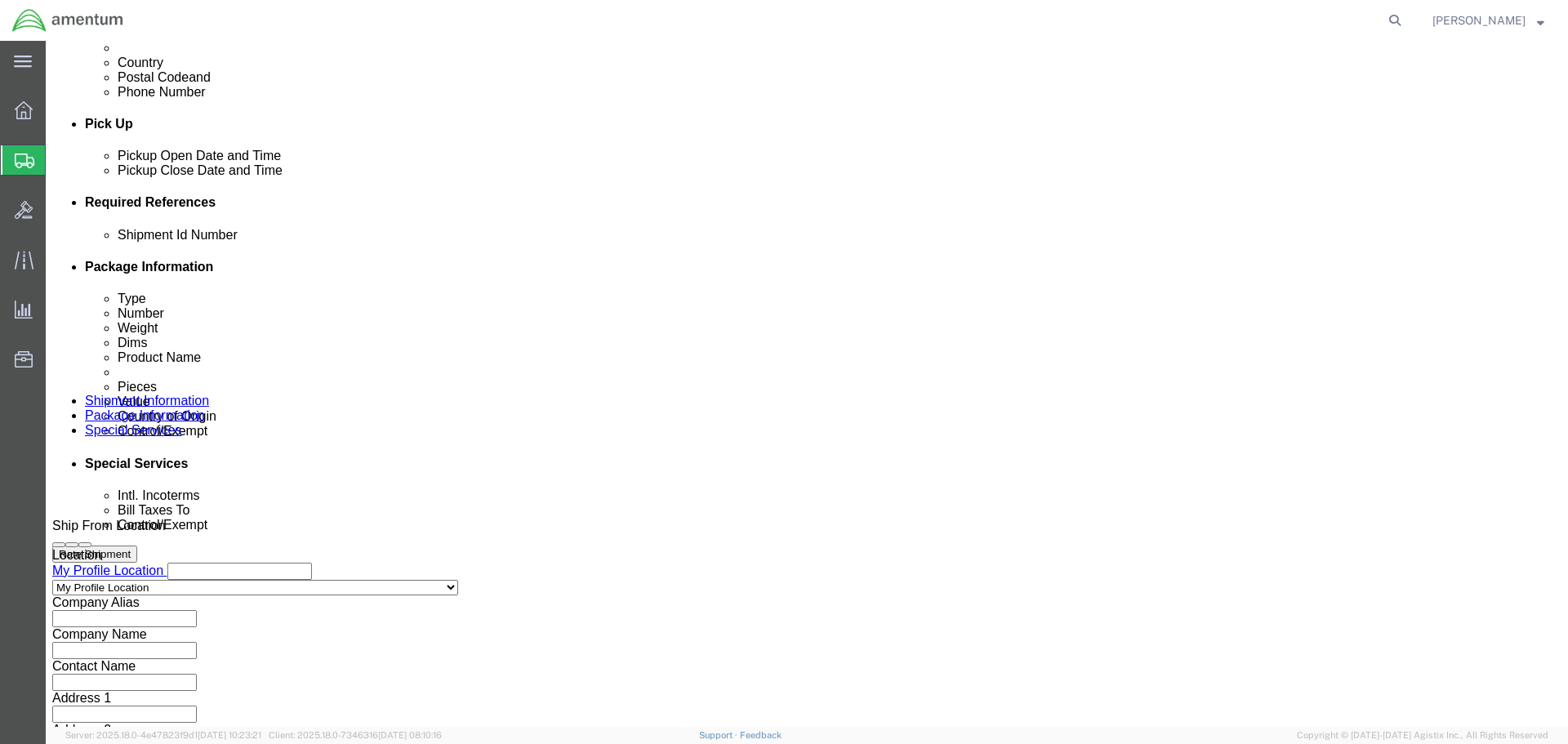
click div
click button "Apply"
click div
click button "Apply"
click input "text"
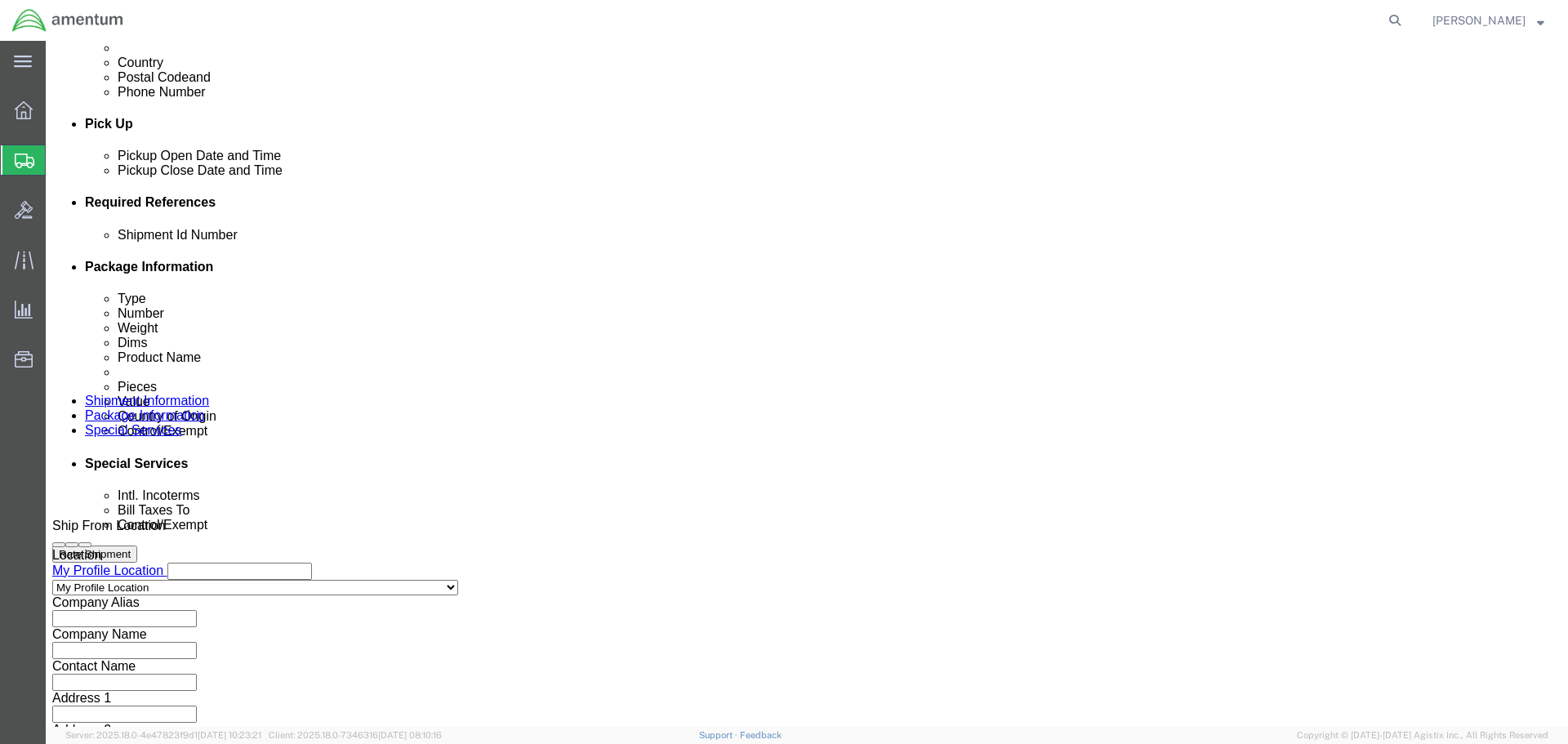
paste input "329788"
type input "329788"
click div "Add reference"
click button "Add reference"
click select "Select Account Type Activity ID Airline Appointment Number ASN Batch Request # …"
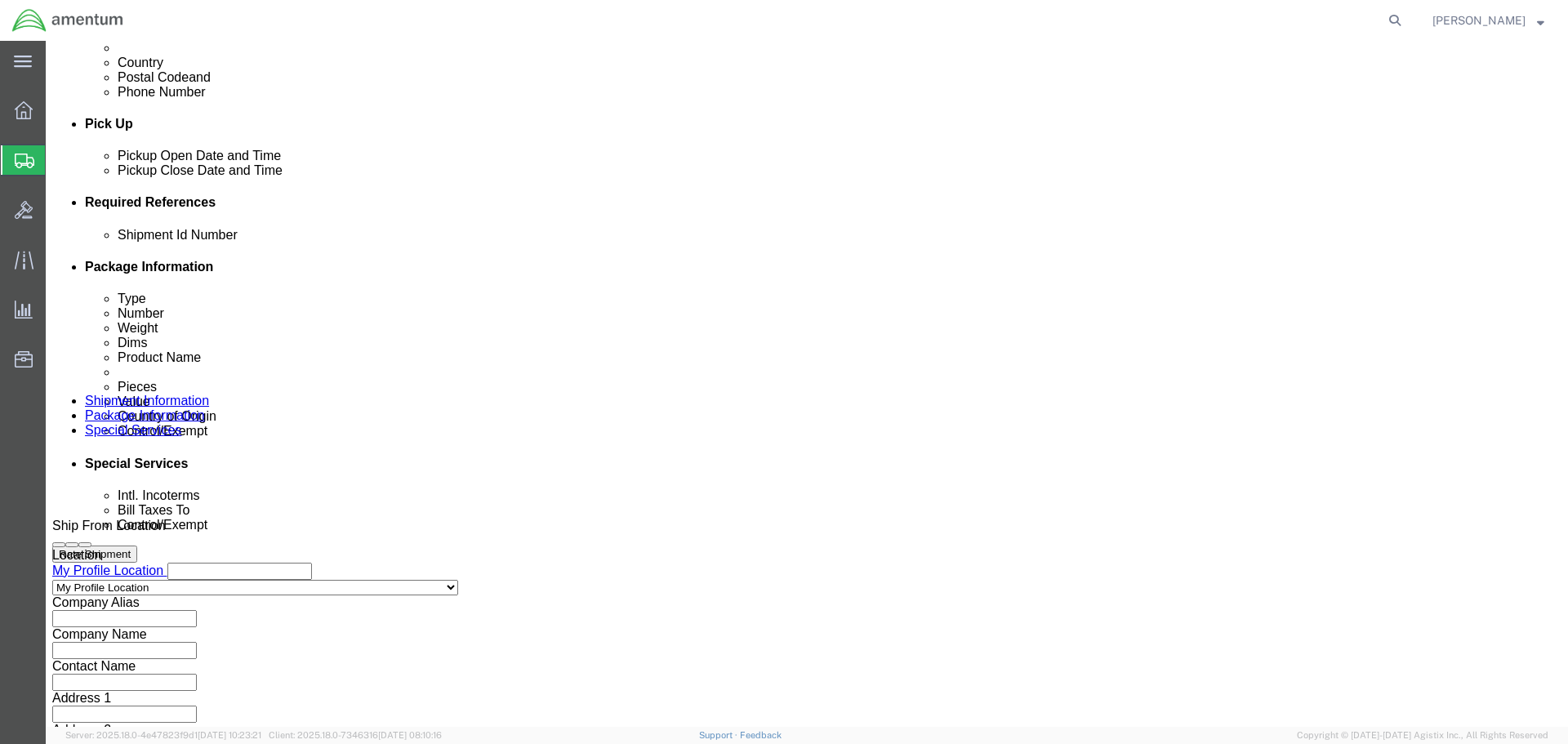
click select "Select Account Type Activity ID Airline Appointment Number ASN Batch Request # …"
select select "DEPT"
click select "Select Account Type Activity ID Airline Appointment Number ASN Batch Request # …"
click input "text"
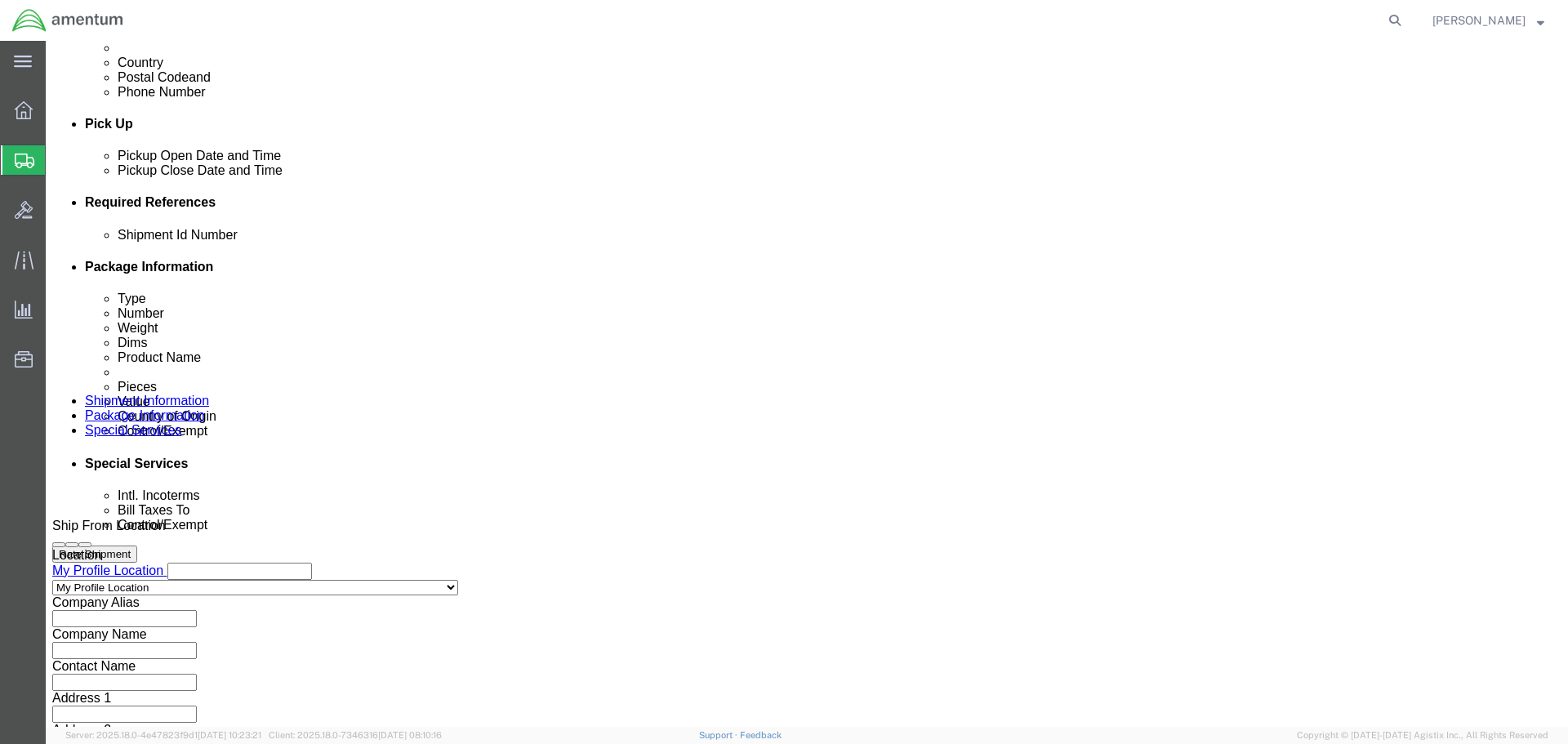
paste input "329788"
type input "329788"
click button "Add reference"
click select "Select Account Type Activity ID Airline Appointment Number ASN Batch Request # …"
select select "CUSTREF"
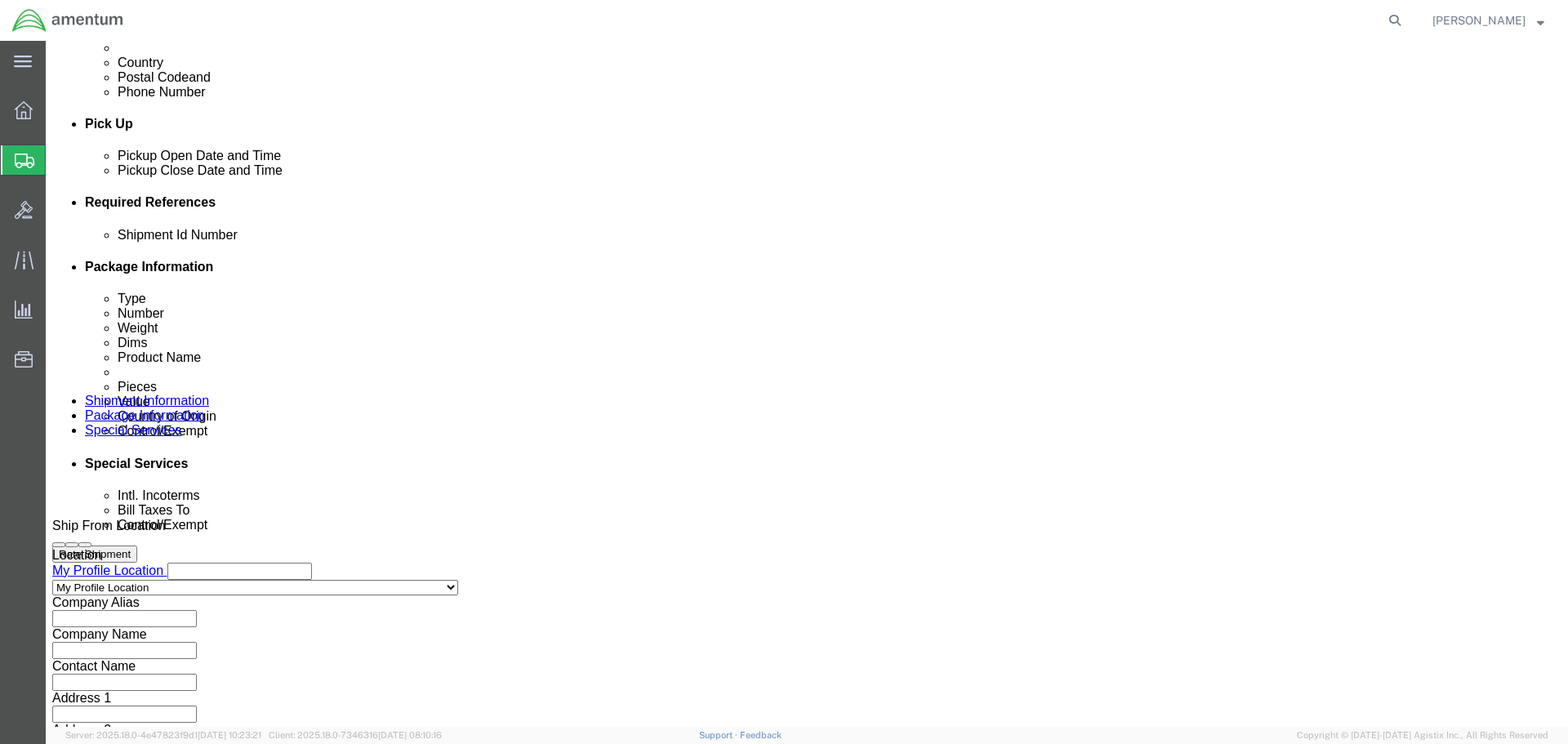
click select "Select Account Type Activity ID Airline Appointment Number ASN Batch Request # …"
click input "text"
paste input "329788"
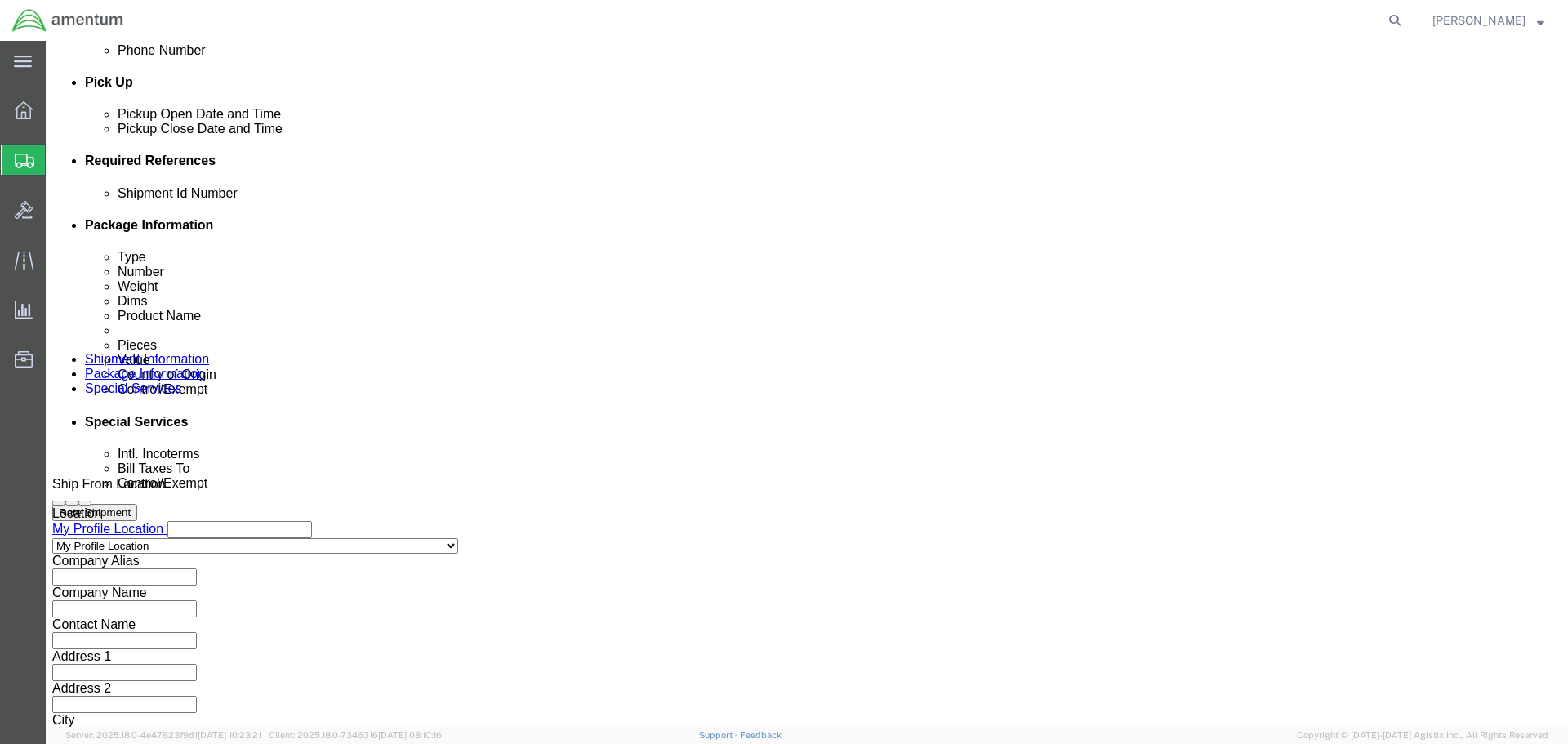
scroll to position [716, 0]
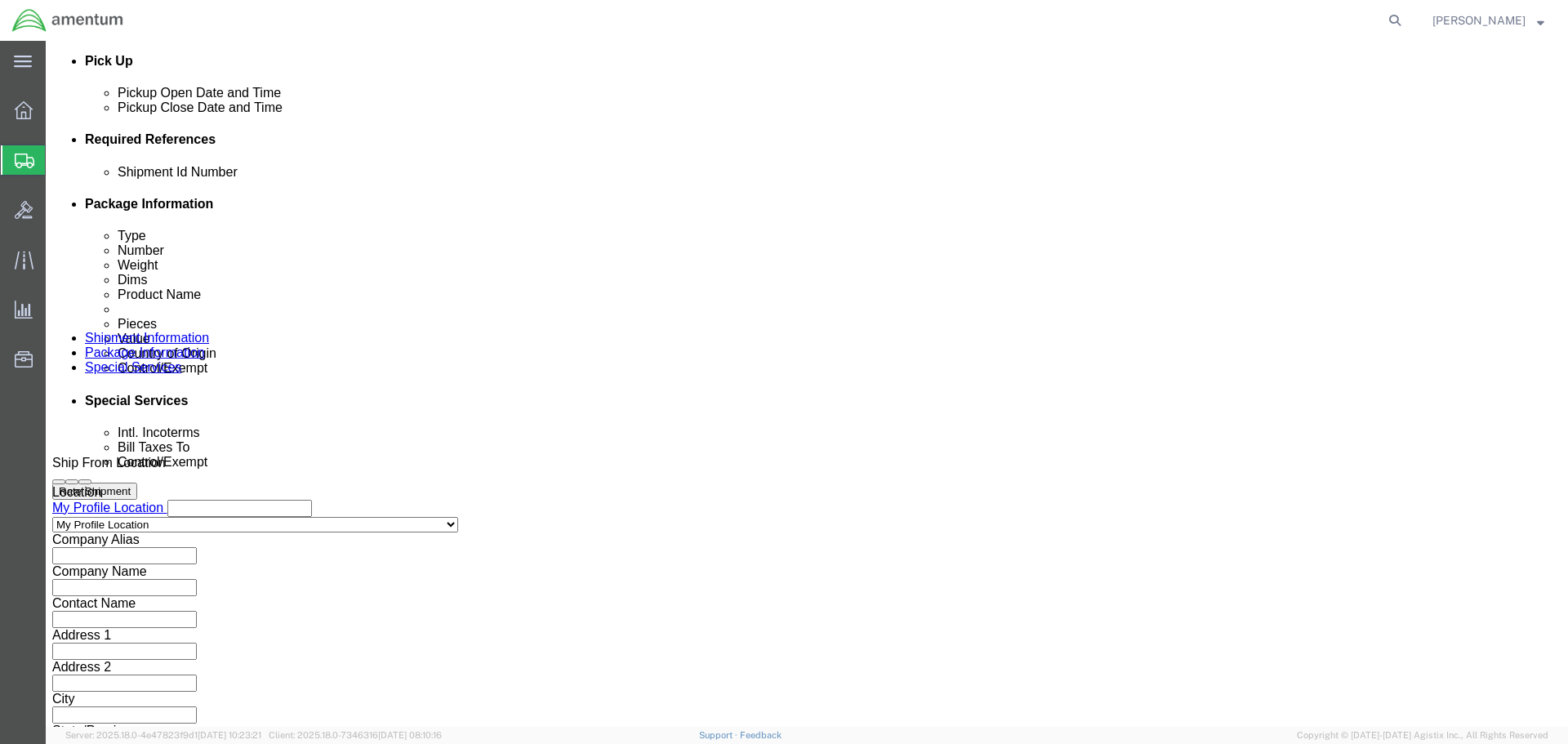
type input "329788"
click button "Continue"
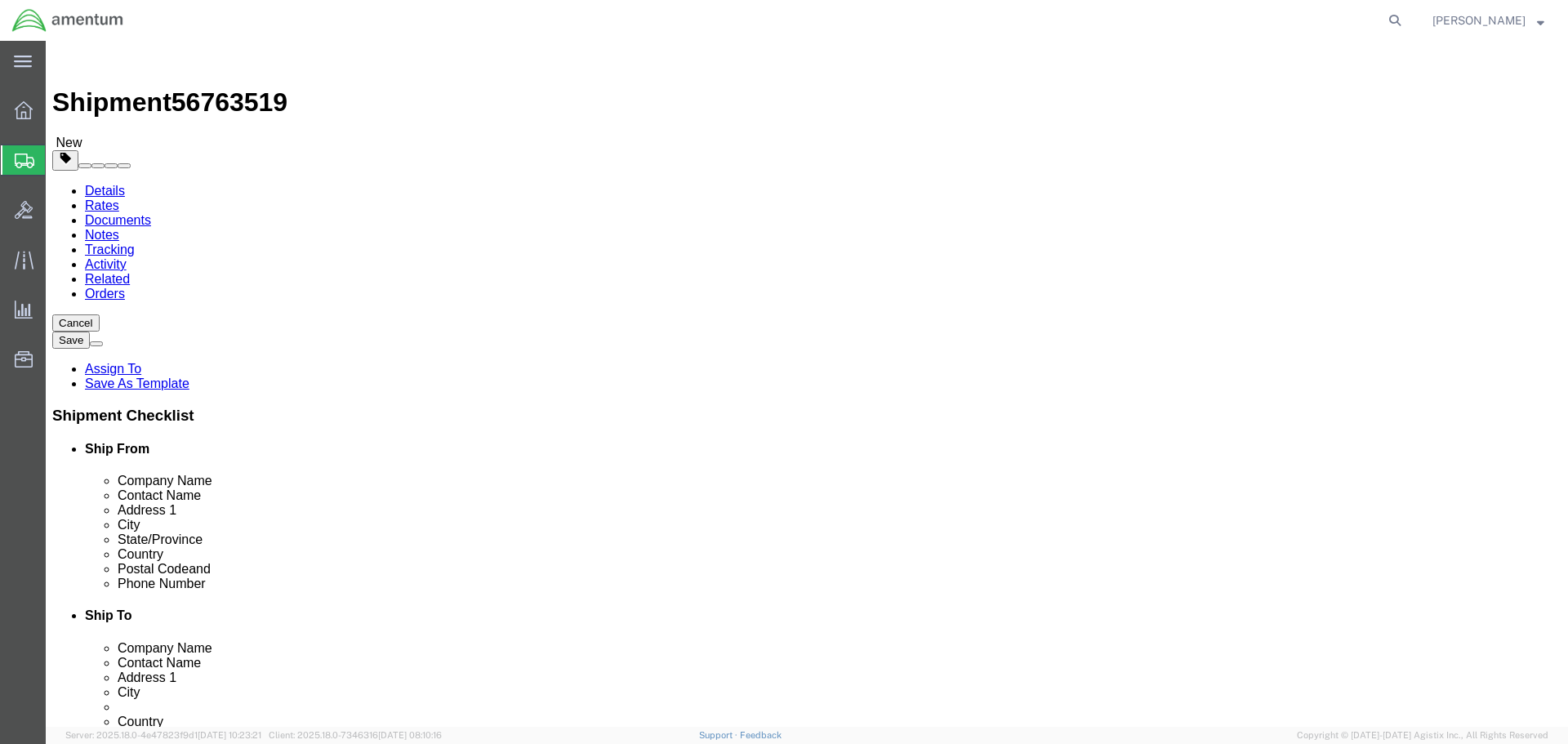
click select "Select BCK Boxes Bale(s) Basket(s) Bolt(s) Bottle(s) Buckets Bulk Bundle(s) Can…"
select select "PAK"
click select "Select BCK Boxes Bale(s) Basket(s) Bolt(s) Bottle(s) Buckets Bulk Bundle(s) Can…"
type input "10.25"
type input "12.75"
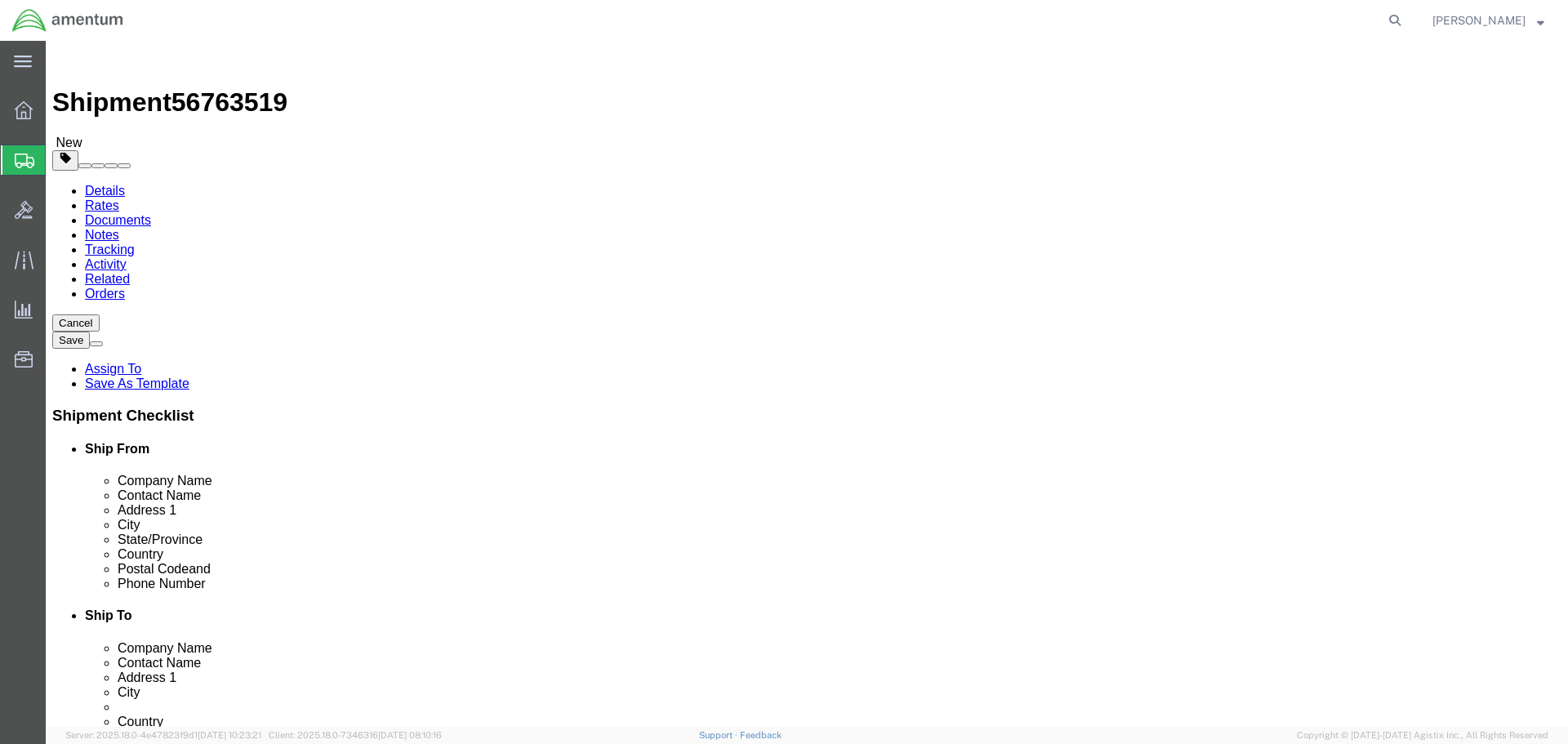
type input "1.00"
drag, startPoint x: 257, startPoint y: 378, endPoint x: 145, endPoint y: 378, distance: 112.0
click div "Weight 0.00 Select kgs lbs Ship. t°"
type input "1"
click link "Add Content"
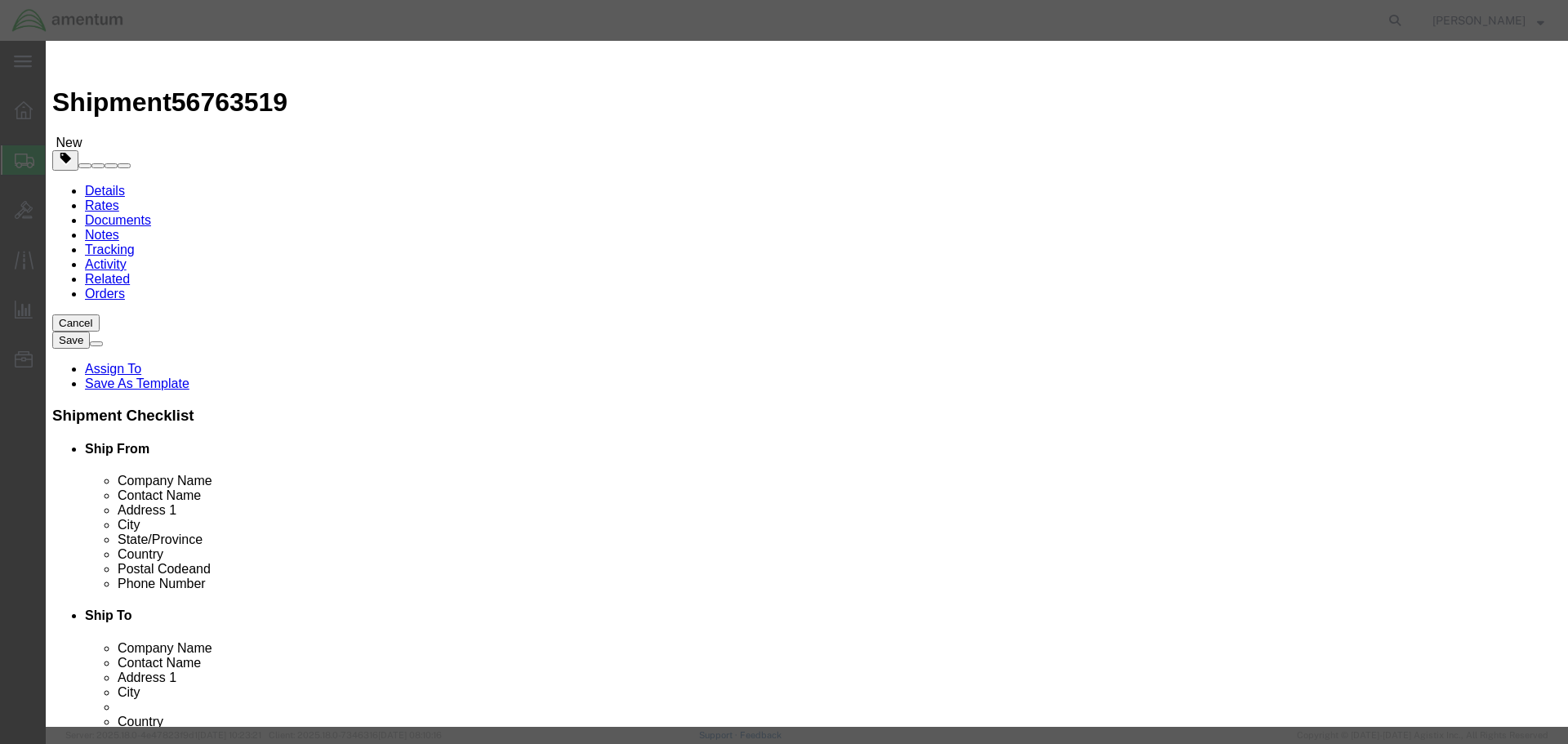
click input "text"
type input "SCREWS"
type input "15"
select select "USD"
type input "10"
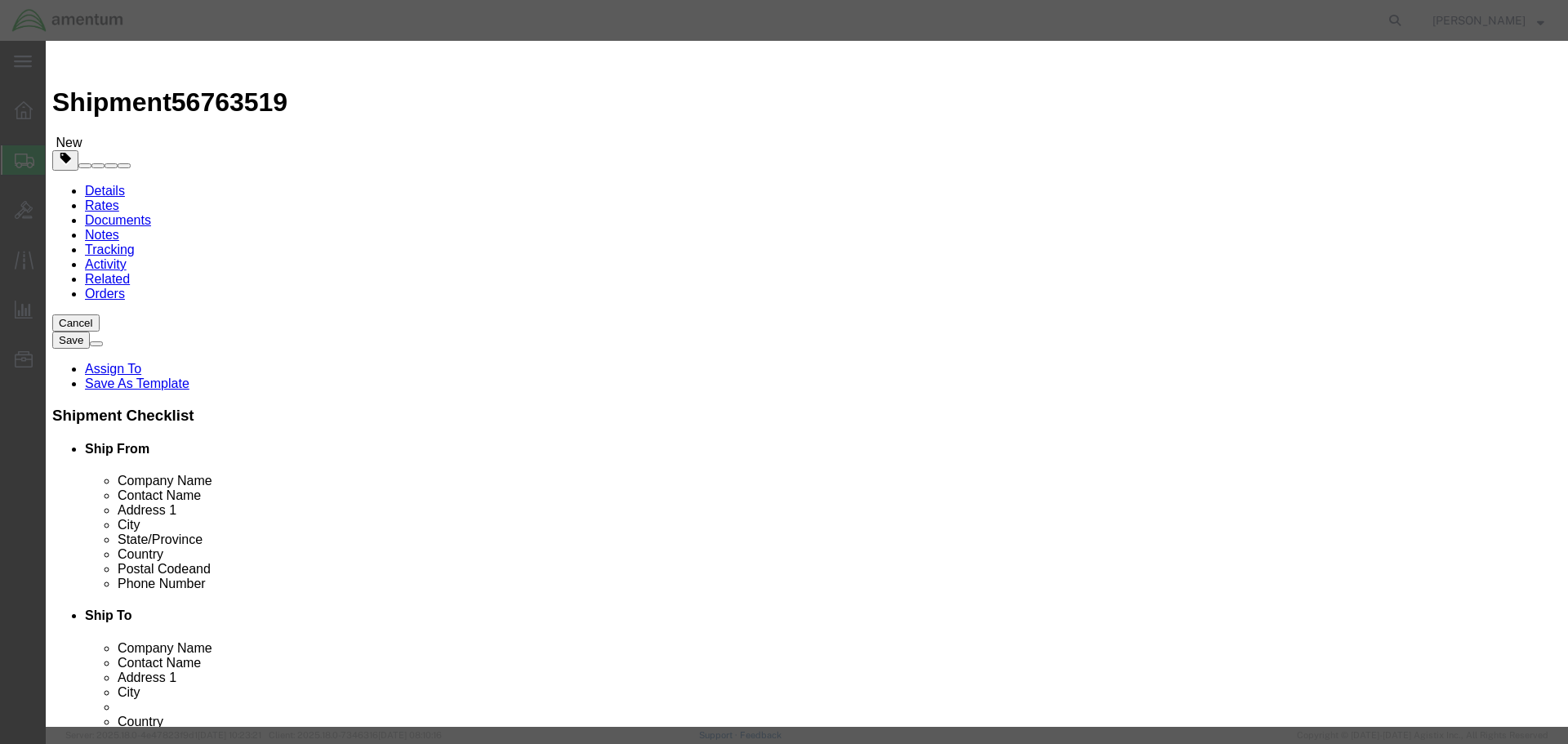
click select "Select [GEOGRAPHIC_DATA] [GEOGRAPHIC_DATA] [GEOGRAPHIC_DATA] [GEOGRAPHIC_DATA] …"
select select "US"
click select "Select [GEOGRAPHIC_DATA] [GEOGRAPHIC_DATA] [GEOGRAPHIC_DATA] [GEOGRAPHIC_DATA] …"
click select "Select ATF BIS DEA EPA FDA FTR ITAR OFAC Other (OPA)"
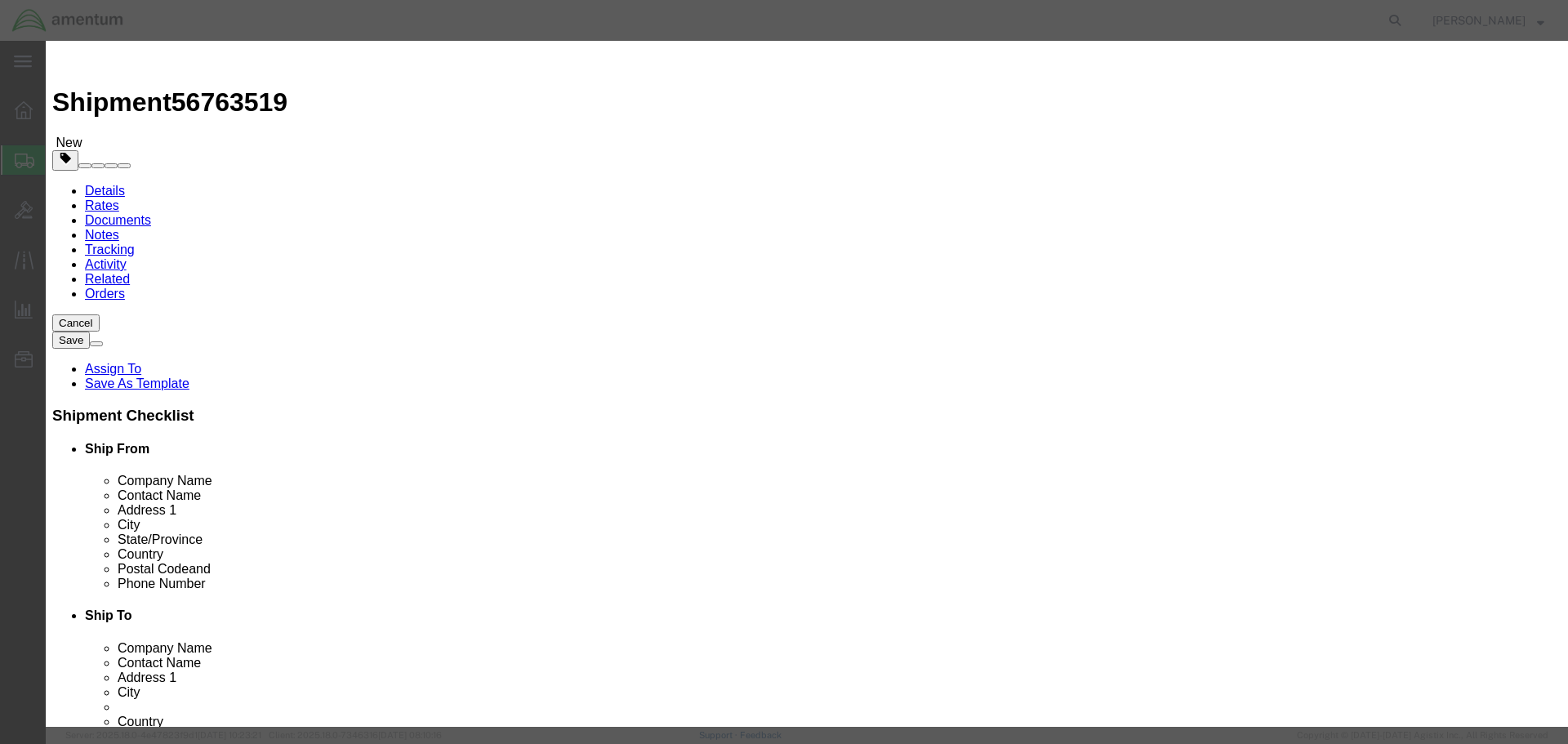
select select "FTR"
click select "Select ATF BIS DEA EPA FDA FTR ITAR OFAC Other (OPA)"
click select "Select 30.2(d)(2) 30.36 30.37(a) 30.37(f) 30.37(g) 30.37(h) 30.37(i) 30.37(j) 3…"
select select "30.37(a)"
click select "Select 30.2(d)(2) 30.36 30.37(a) 30.37(f) 30.37(g) 30.37(h) 30.37(i) 30.37(j) 3…"
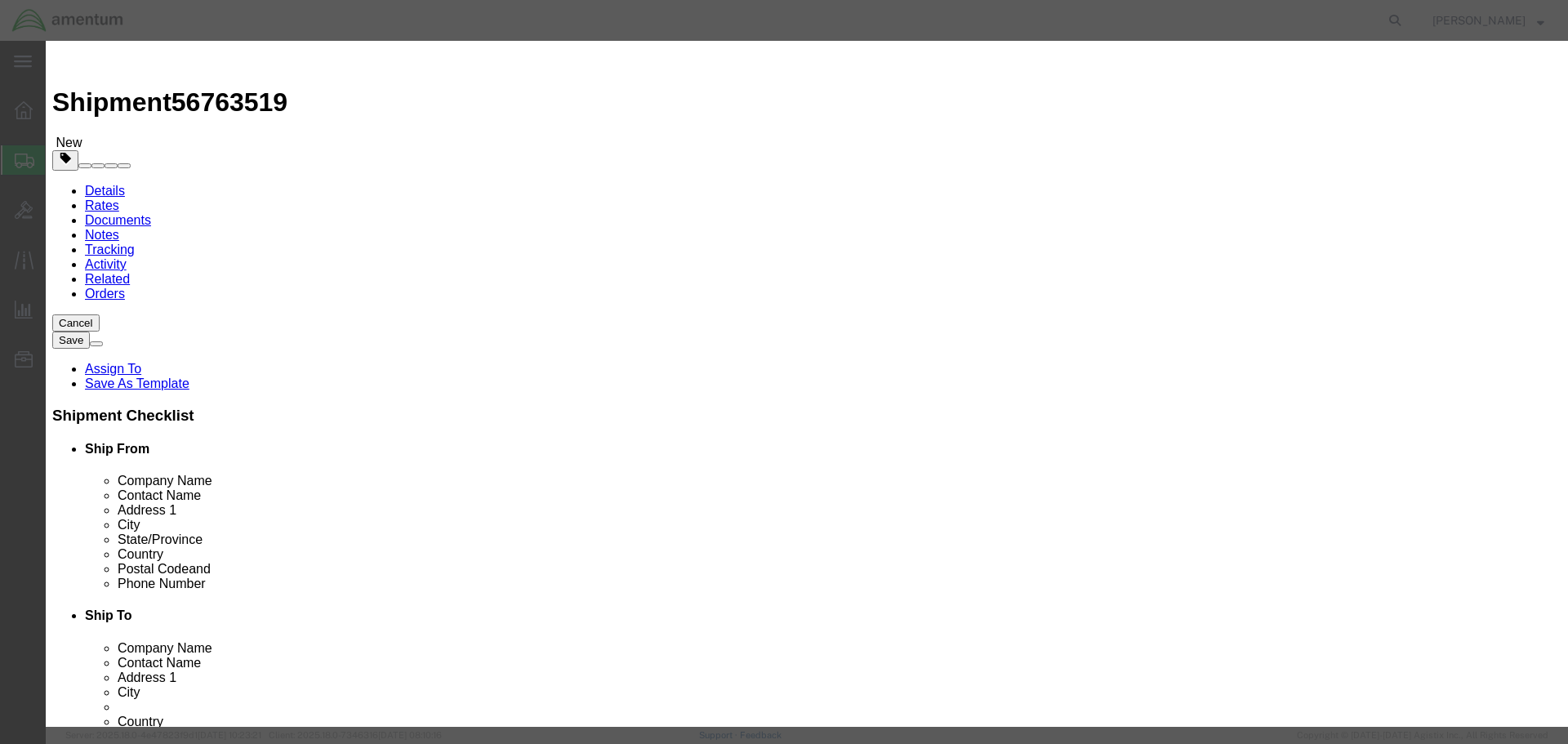
click button "Save & Close"
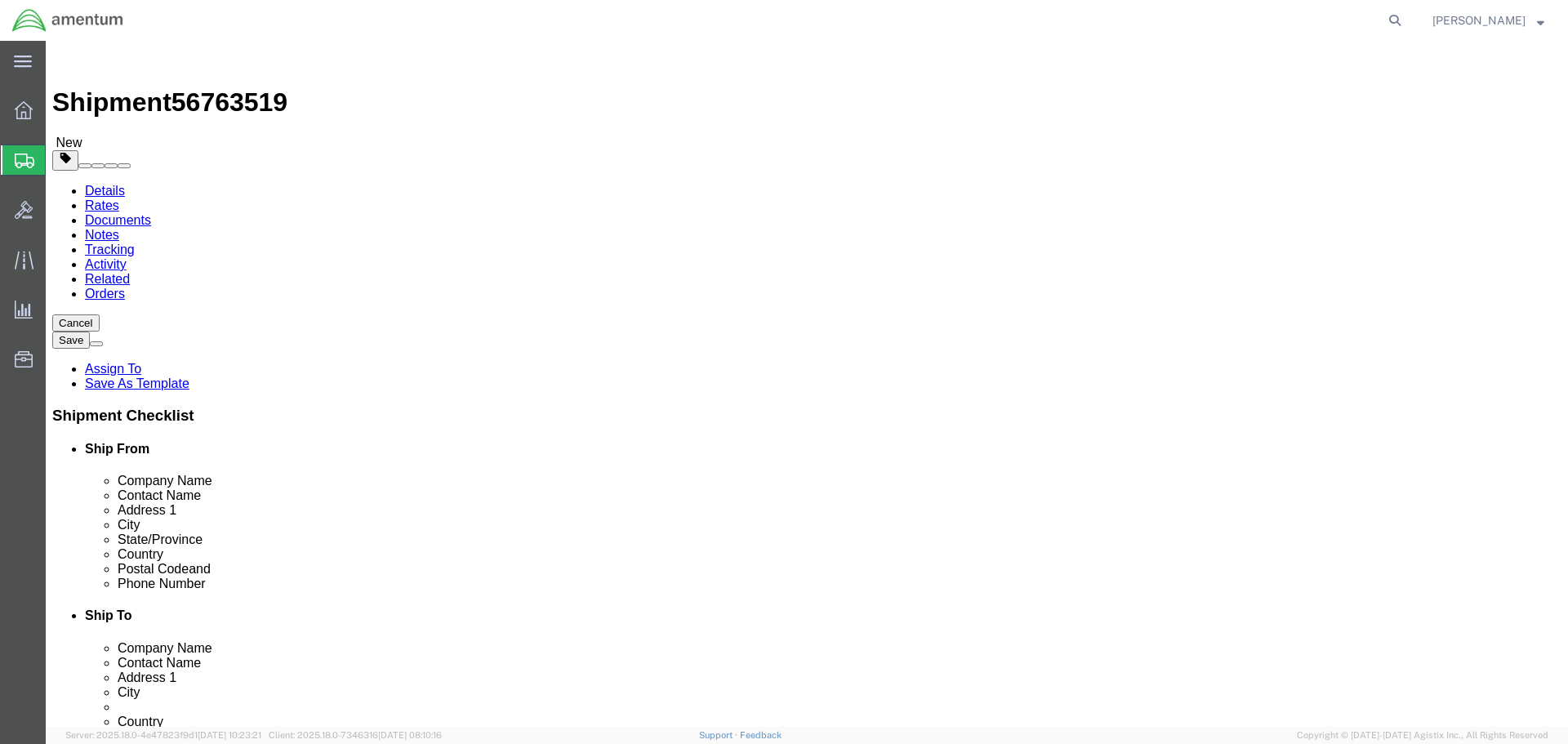
click button "Continue"
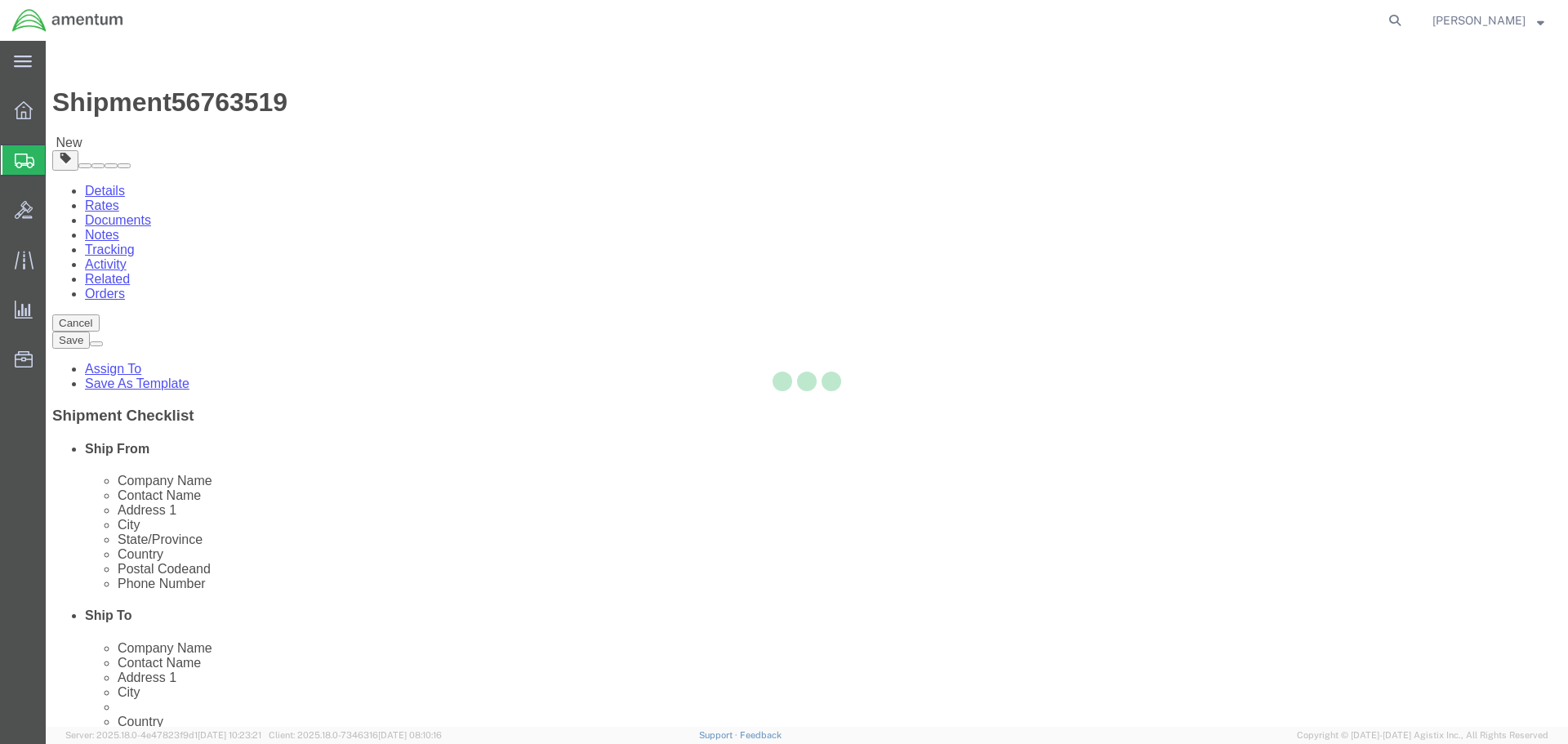
select select
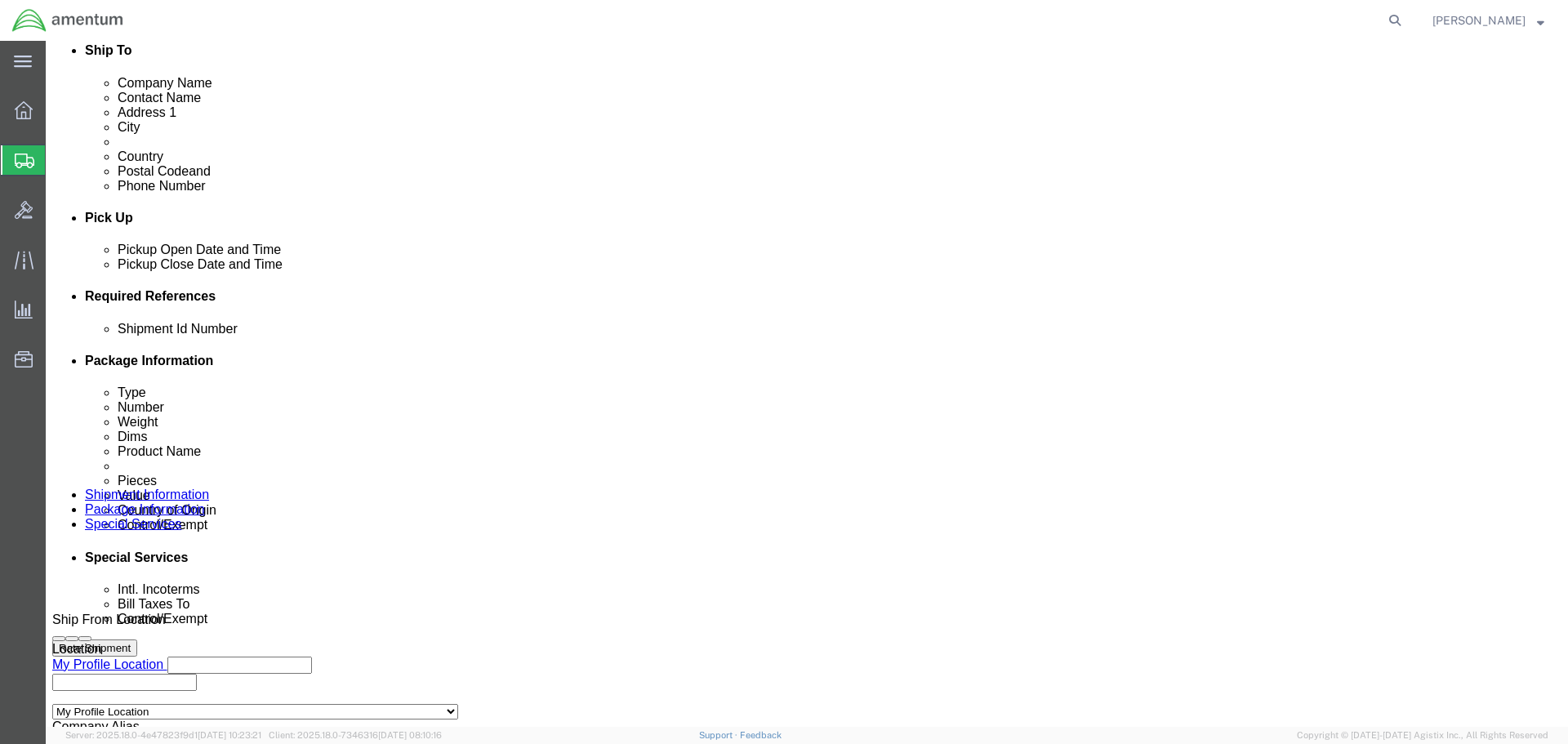
scroll to position [571, 0]
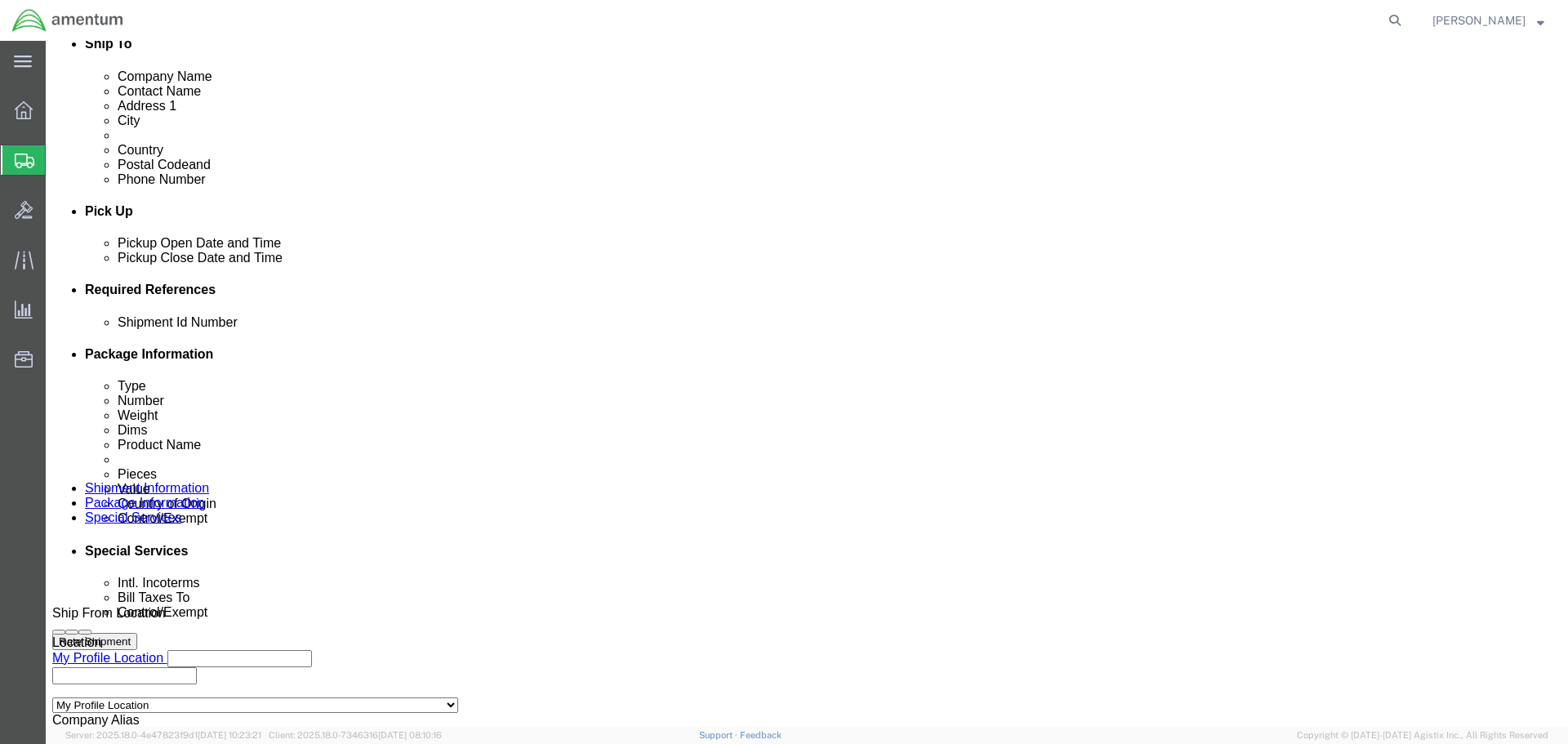
click select "Select Recipient Account Sender/Shipper Third Party Account"
select select "SHIP"
click select "Select Recipient Account Sender/Shipper Third Party Account"
click select "Select Carriage Insurance Paid Carriage Paid To Cost and Freight Cost Insurance…"
select select "DDP"
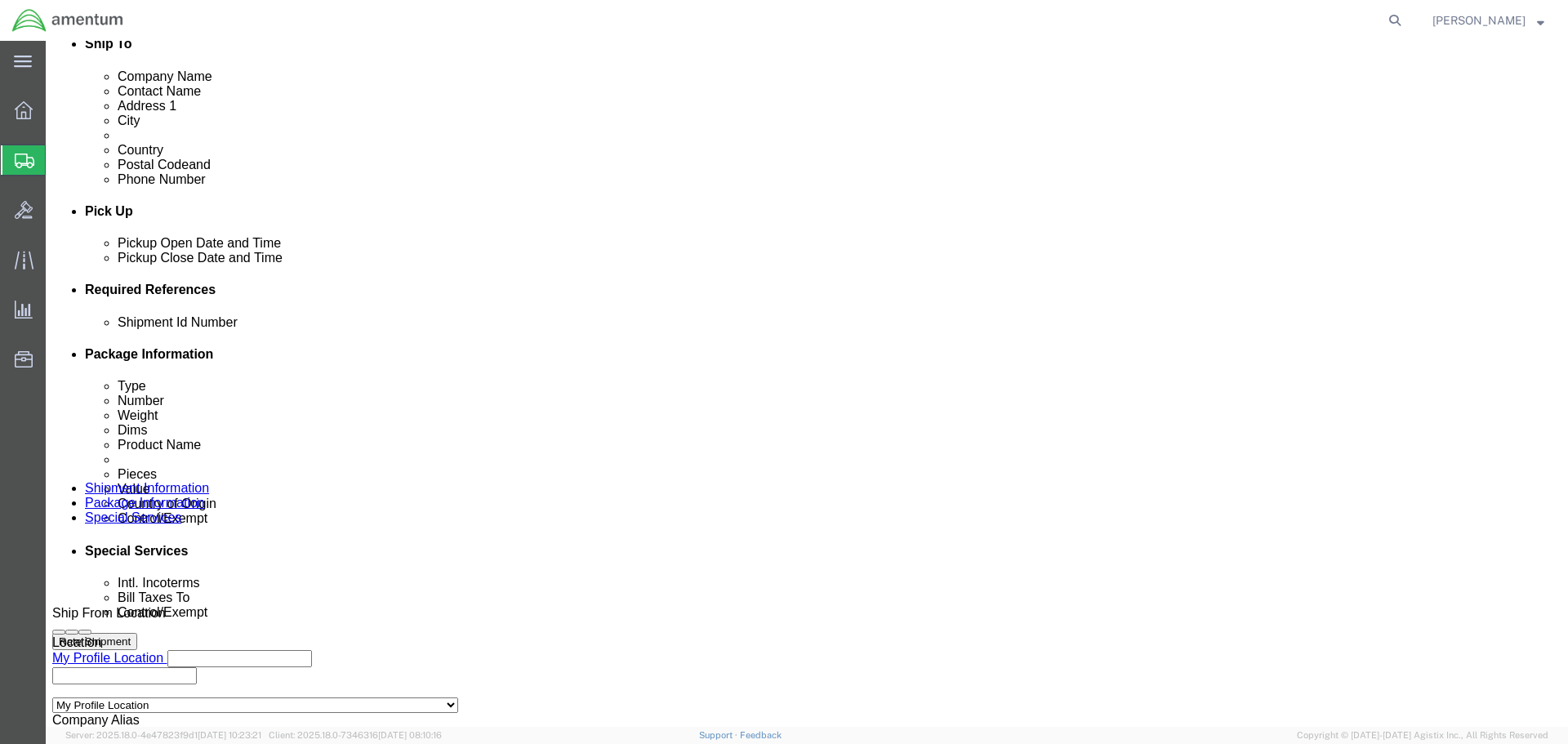
click select "Select Carriage Insurance Paid Carriage Paid To Cost and Freight Cost Insurance…"
select select "SHIP"
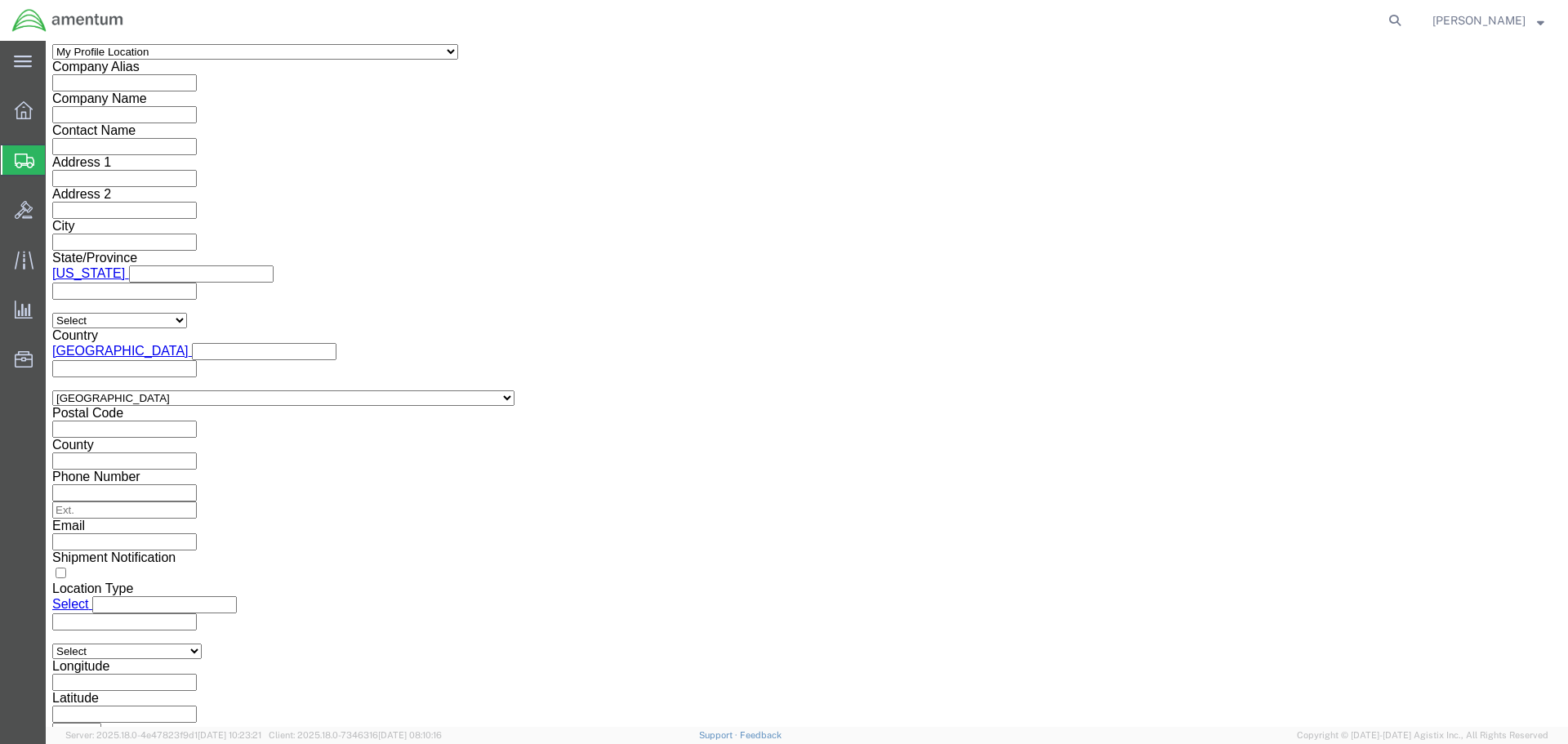
scroll to position [1307, 0]
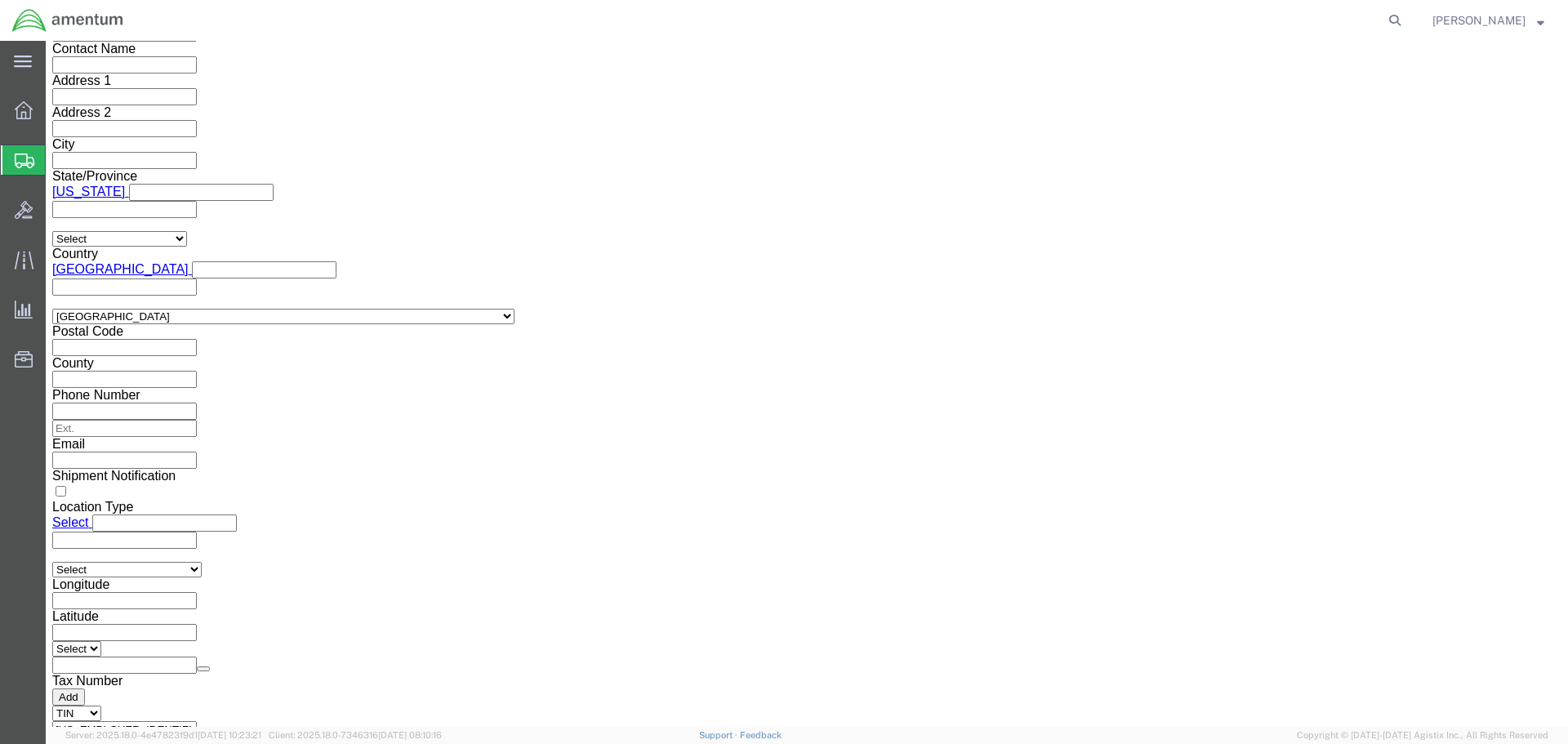
click select "Select ATF BIS DEA EPA FDA FTR ITAR OFAC Other (OPA)"
select select "FTR"
click select "Select ATF BIS DEA EPA FDA FTR ITAR OFAC Other (OPA)"
click select "Select 30.2(d)(2) 30.36 30.37(a) 30.37(f) 30.37(g) 30.37(h) 30.37(i) 30.37(j) 3…"
select select "30.37(a)"
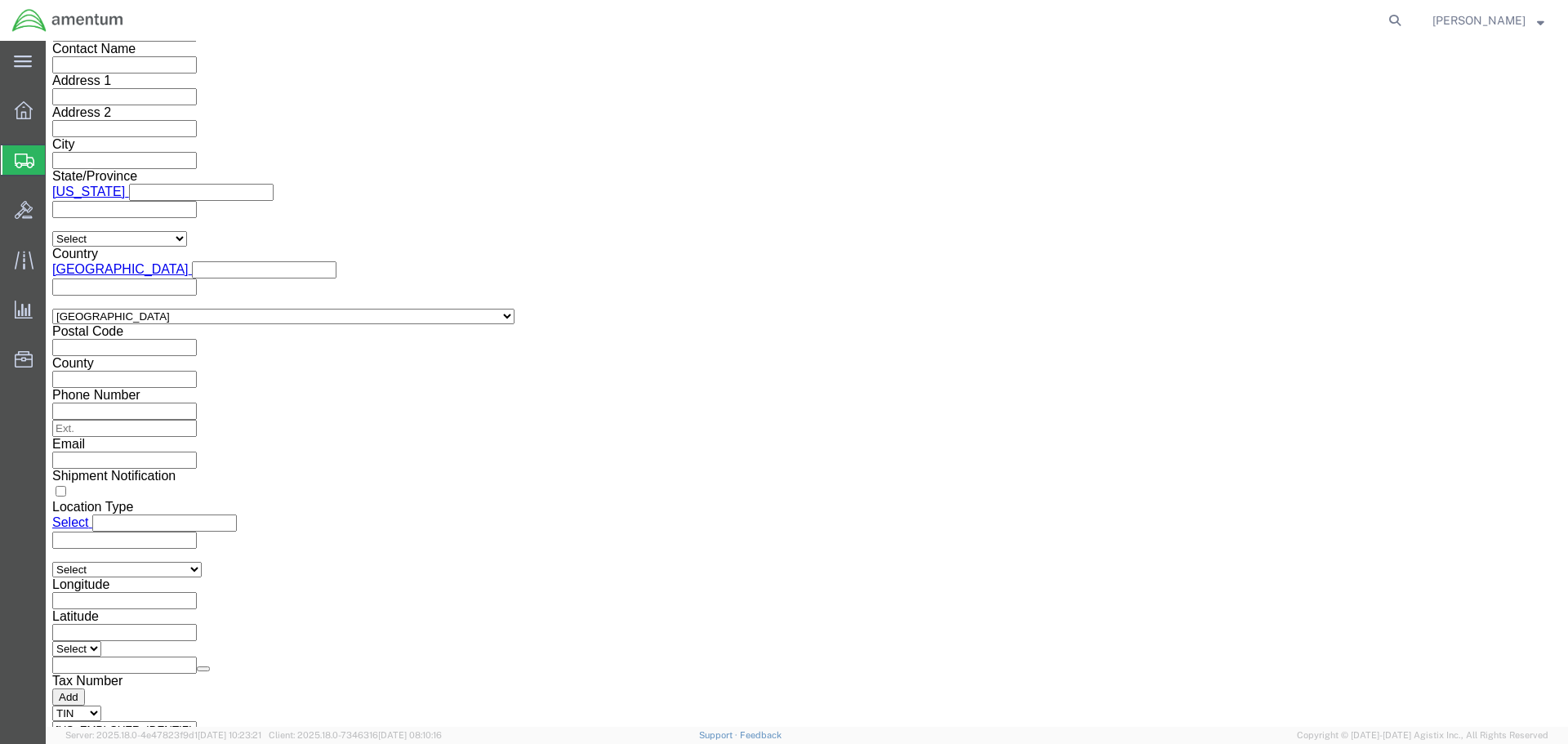
click select "Select 30.2(d)(2) 30.36 30.37(a) 30.37(f) 30.37(g) 30.37(h) 30.37(i) 30.37(j) 3…"
click button "Rate Shipment"
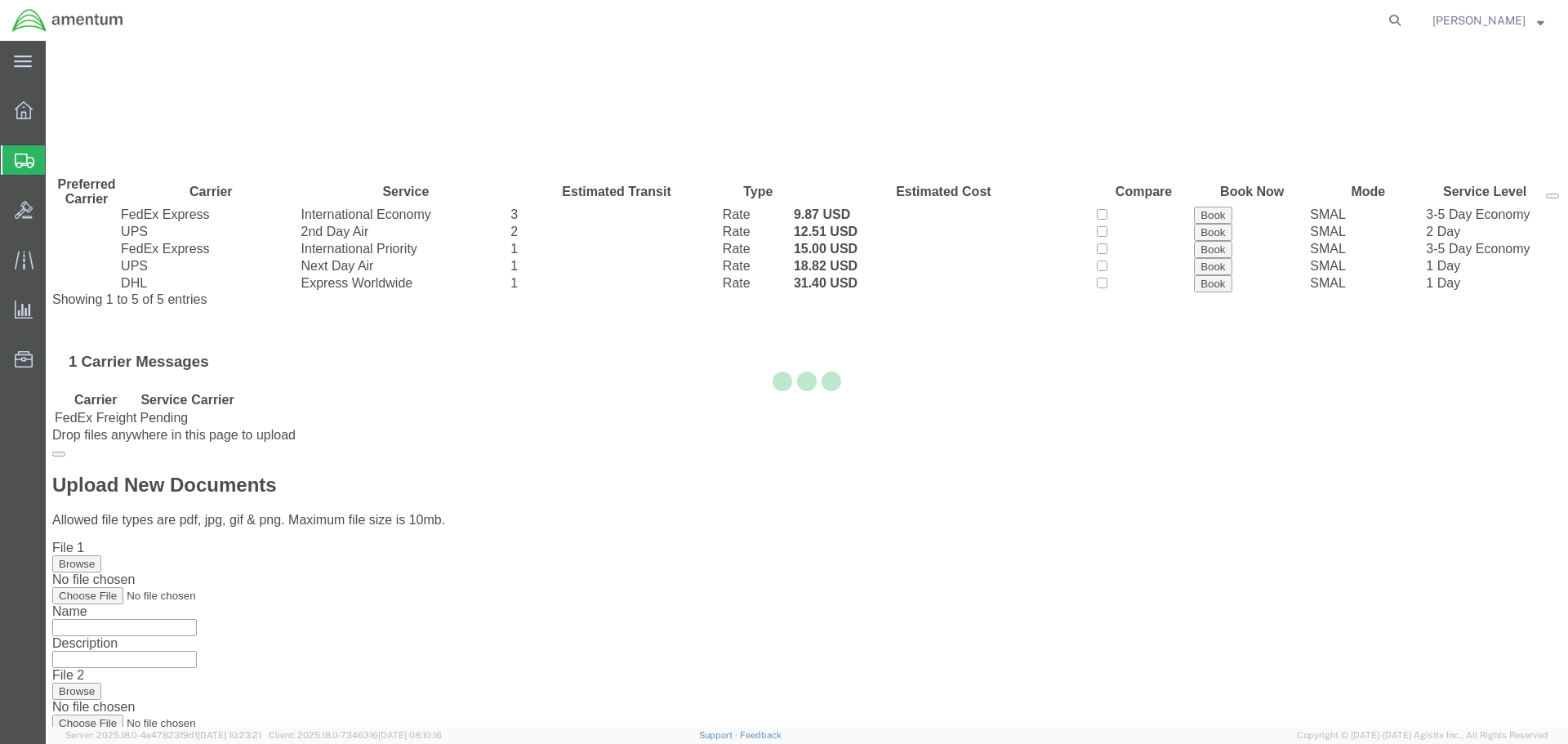
scroll to position [0, 0]
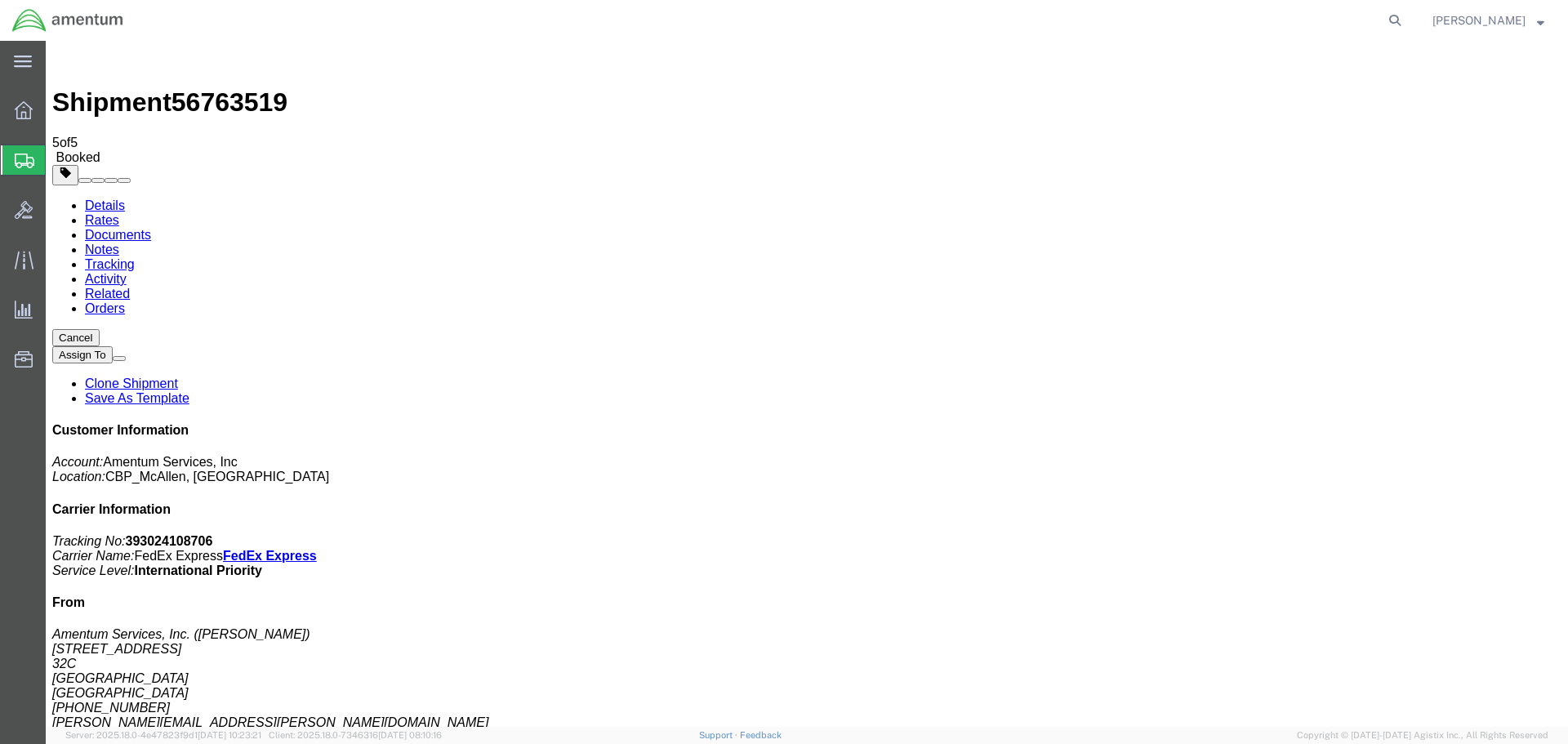
drag, startPoint x: 684, startPoint y: 353, endPoint x: 787, endPoint y: 453, distance: 143.6
drag, startPoint x: 65, startPoint y: 448, endPoint x: 682, endPoint y: 292, distance: 636.4
